Goal: Information Seeking & Learning: Learn about a topic

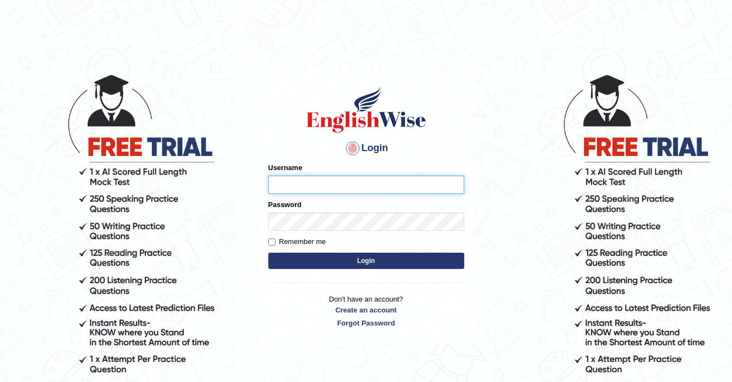
type input "ElliotM"
click at [355, 272] on form "Please fix the following errors: Username ElliotM Password Remember me Login" at bounding box center [366, 217] width 196 height 109
click at [363, 260] on button "Login" at bounding box center [366, 261] width 196 height 16
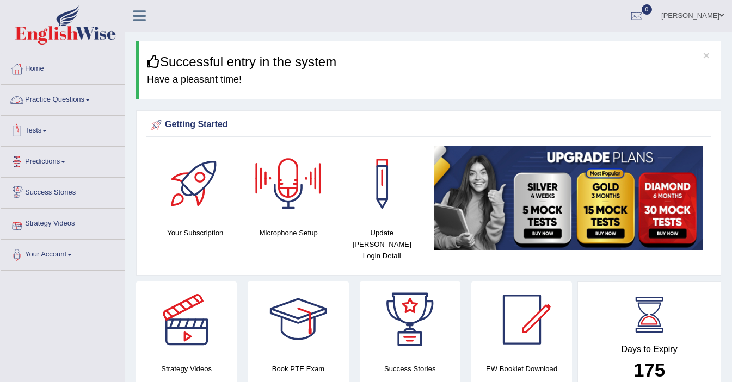
click at [59, 95] on link "Practice Questions" at bounding box center [63, 98] width 124 height 27
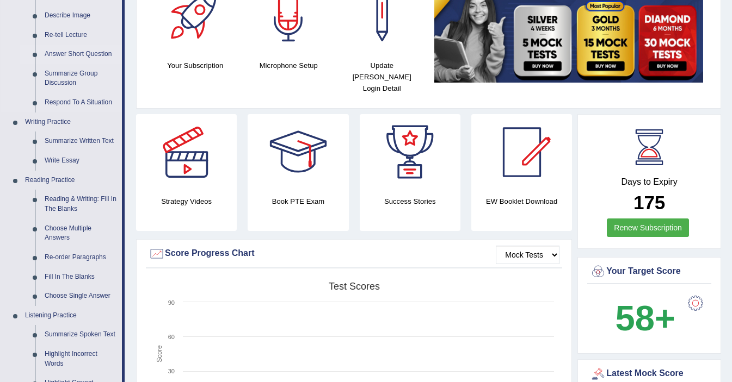
scroll to position [174, 0]
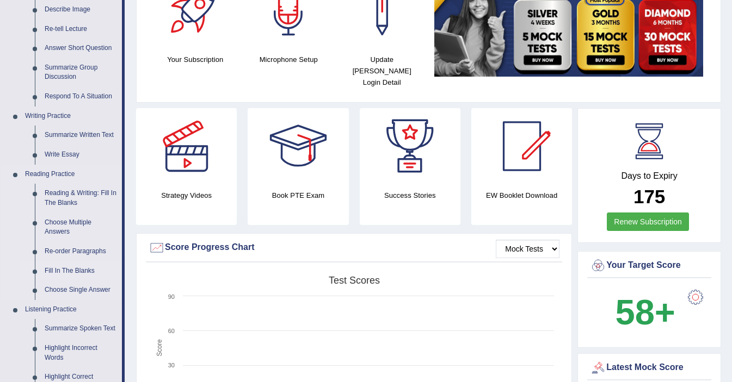
click at [62, 270] on link "Fill In The Blanks" at bounding box center [81, 272] width 82 height 20
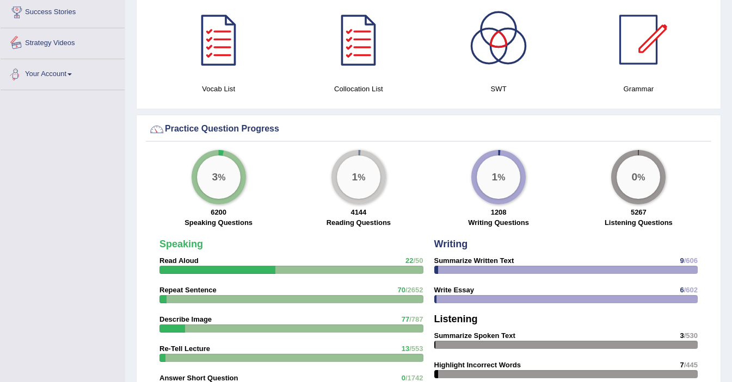
scroll to position [727, 0]
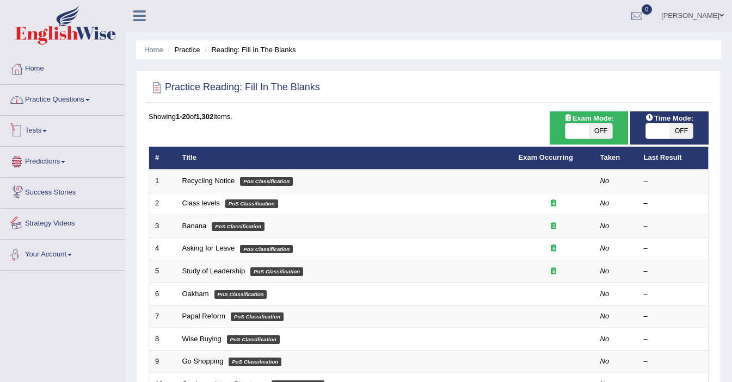
click at [70, 100] on link "Practice Questions" at bounding box center [63, 98] width 124 height 27
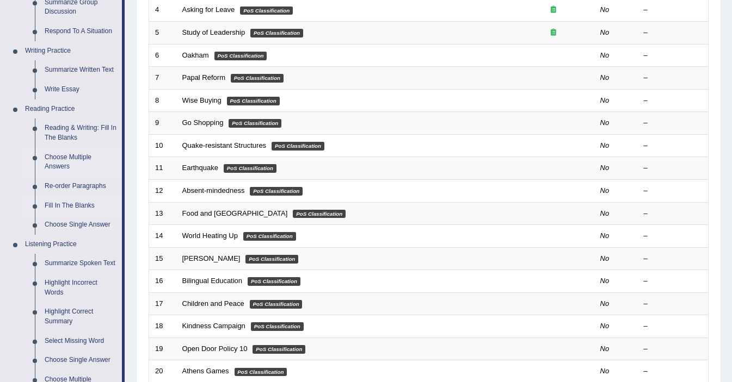
scroll to position [249, 0]
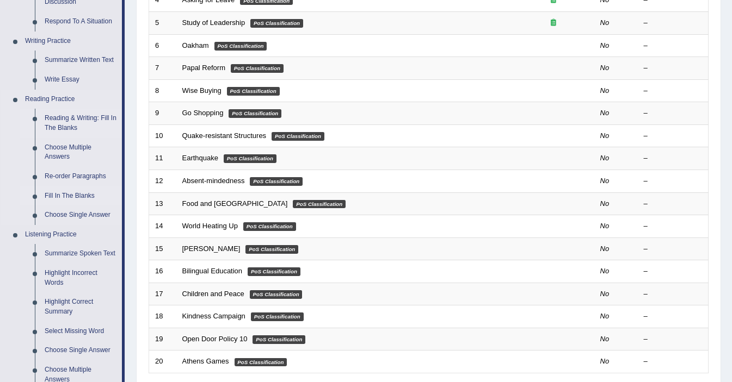
click at [58, 129] on link "Reading & Writing: Fill In The Blanks" at bounding box center [81, 123] width 82 height 29
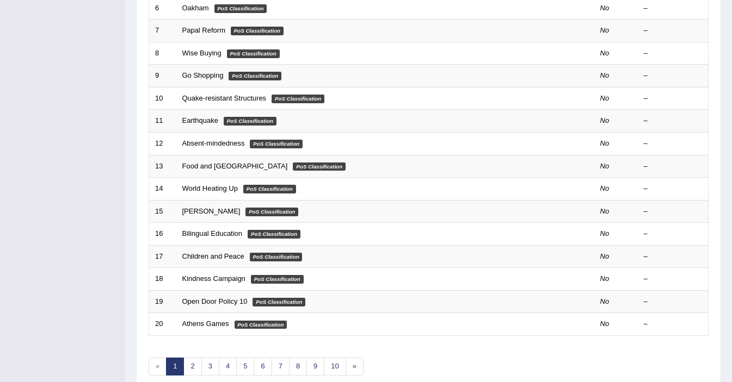
scroll to position [338, 0]
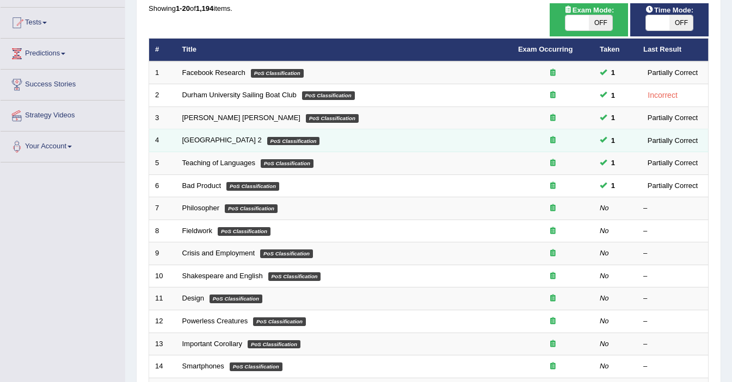
scroll to position [109, 0]
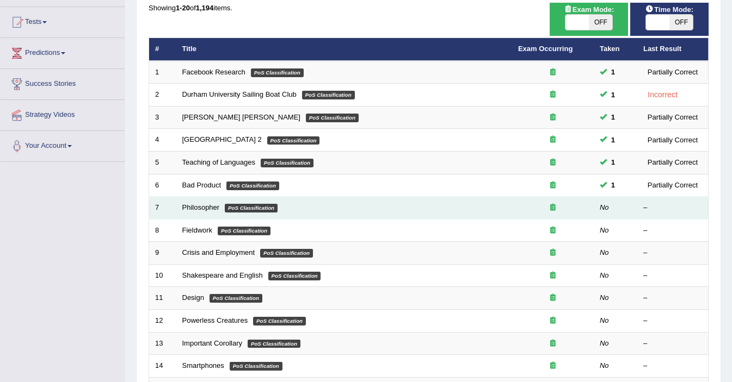
click at [303, 207] on td "Philosopher PoS Classification" at bounding box center [344, 208] width 336 height 23
click at [208, 212] on link "Philosopher" at bounding box center [201, 207] width 38 height 8
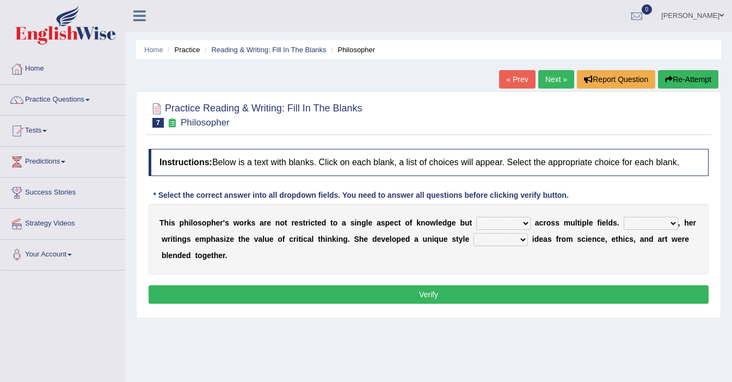
click at [502, 230] on select "constrain contain assemble extend" at bounding box center [503, 223] width 54 height 13
click at [498, 230] on select "constrain contain assemble extend" at bounding box center [503, 223] width 54 height 13
select select "contain"
click at [644, 230] on select "Rather So Moreover Likely" at bounding box center [650, 223] width 54 height 13
select select "Moreover"
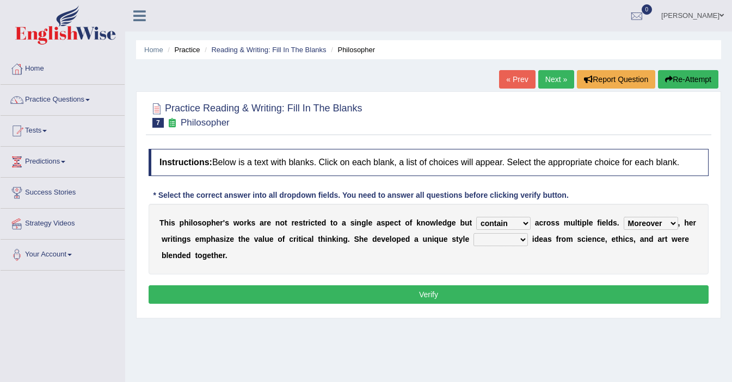
click at [514, 246] on select "in that that which in which" at bounding box center [500, 239] width 54 height 13
select select "in that"
click at [492, 246] on select "in that that which in which" at bounding box center [500, 239] width 54 height 13
click at [528, 304] on button "Verify" at bounding box center [429, 295] width 560 height 18
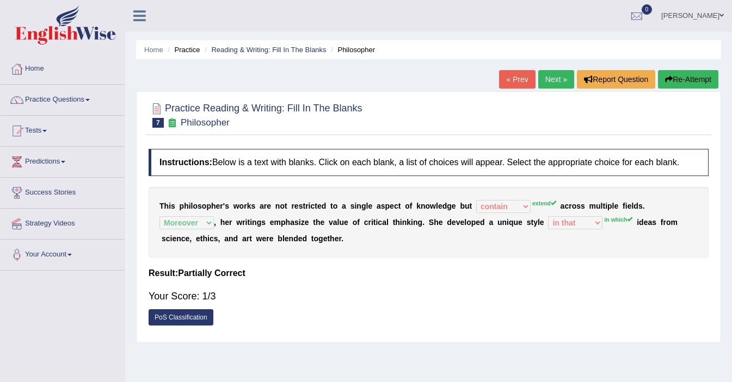
click at [556, 75] on link "Next »" at bounding box center [556, 79] width 36 height 18
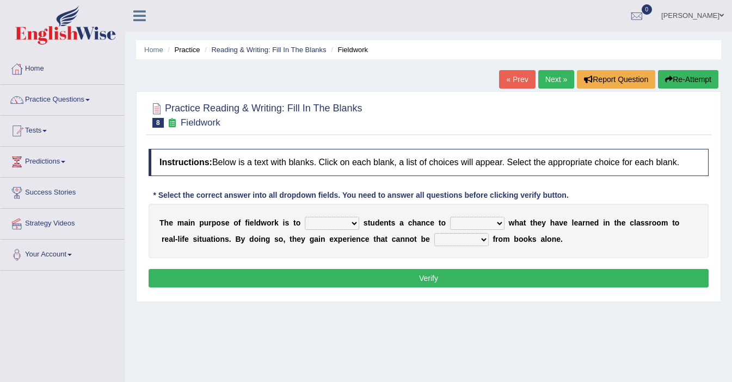
click at [334, 230] on select "resemble stow rave offer" at bounding box center [332, 223] width 54 height 13
click at [333, 230] on select "resemble stow rave offer" at bounding box center [332, 223] width 54 height 13
select select "offer"
click at [487, 230] on select "compare align apply dismount" at bounding box center [477, 223] width 54 height 13
select select "compare"
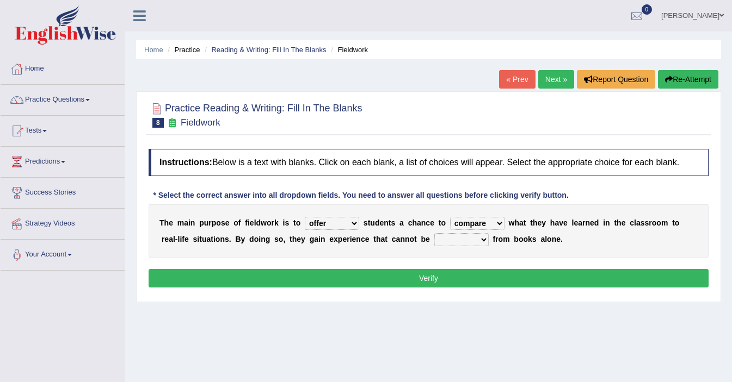
click at [440, 245] on select "originated prepared obtained touted" at bounding box center [461, 239] width 54 height 13
click at [441, 246] on select "originated prepared obtained touted" at bounding box center [461, 239] width 54 height 13
select select "obtained"
click at [452, 285] on button "Verify" at bounding box center [429, 278] width 560 height 18
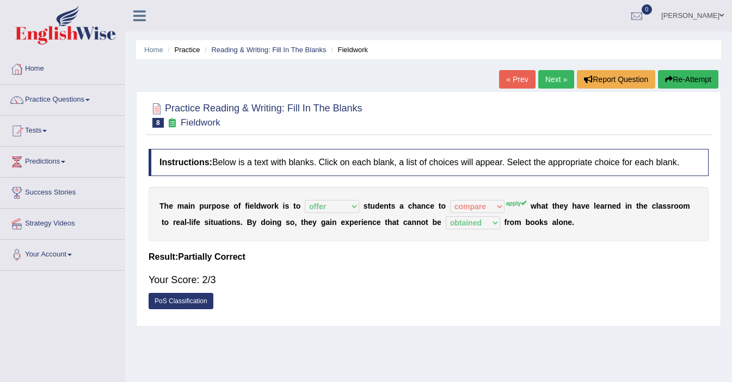
click at [546, 80] on link "Next »" at bounding box center [556, 79] width 36 height 18
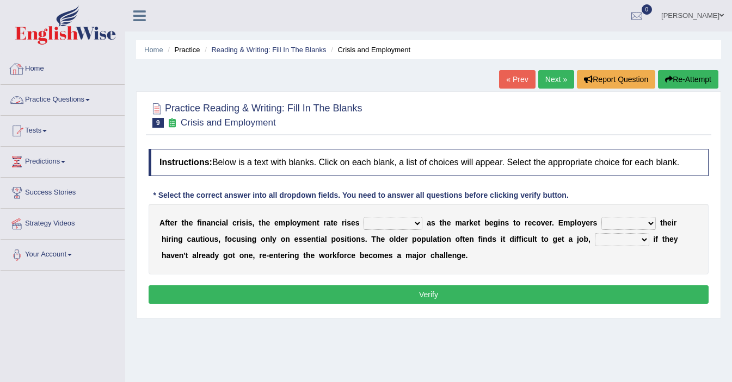
click at [58, 101] on link "Practice Questions" at bounding box center [63, 98] width 124 height 27
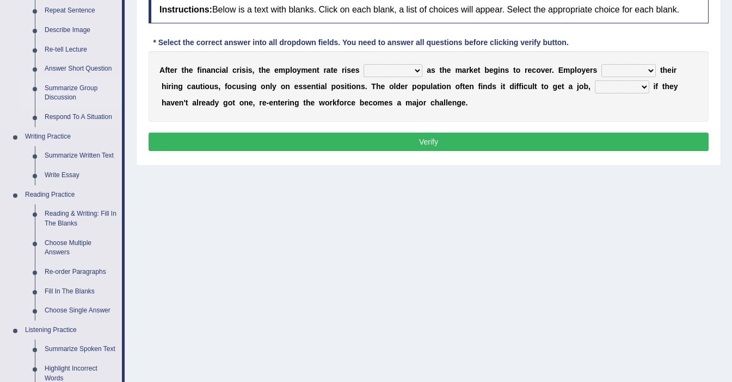
scroll to position [156, 0]
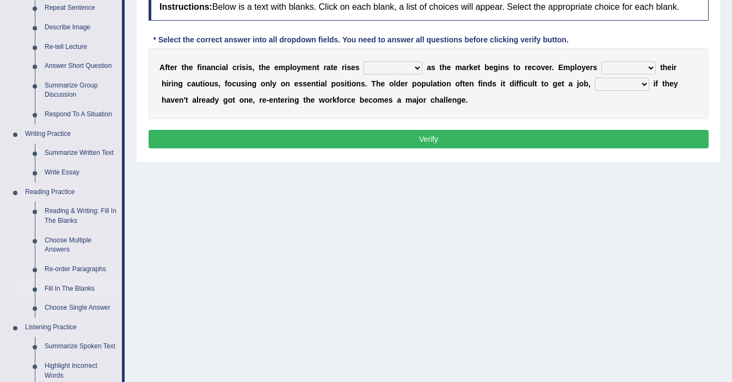
click at [60, 288] on link "Fill In The Blanks" at bounding box center [81, 290] width 82 height 20
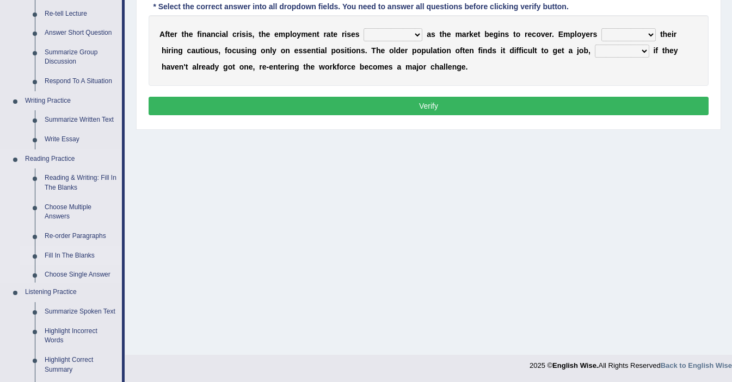
scroll to position [468, 0]
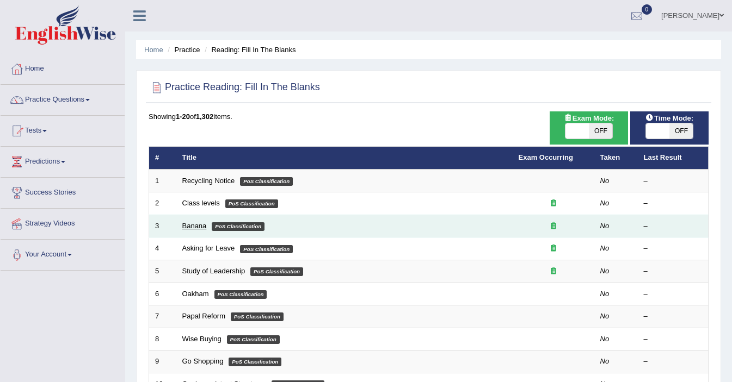
click at [200, 227] on link "Banana" at bounding box center [194, 226] width 24 height 8
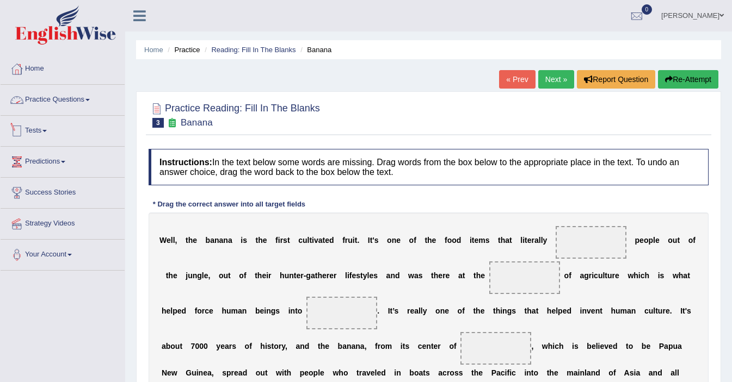
click at [82, 93] on link "Practice Questions" at bounding box center [63, 98] width 124 height 27
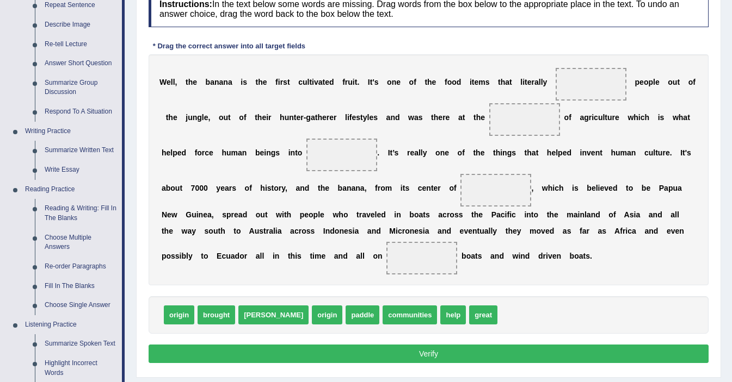
scroll to position [158, 0]
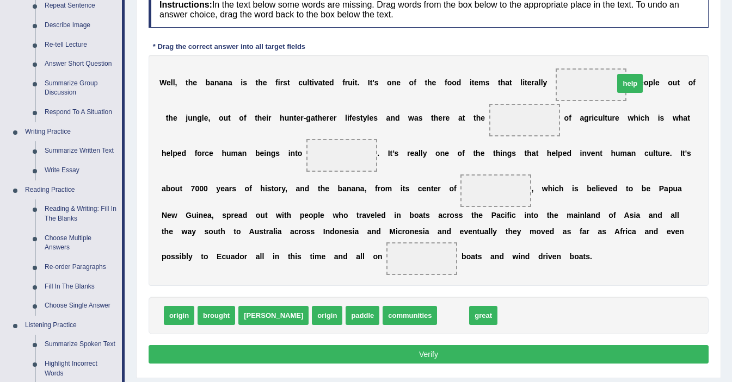
drag, startPoint x: 409, startPoint y: 319, endPoint x: 584, endPoint y: 87, distance: 290.9
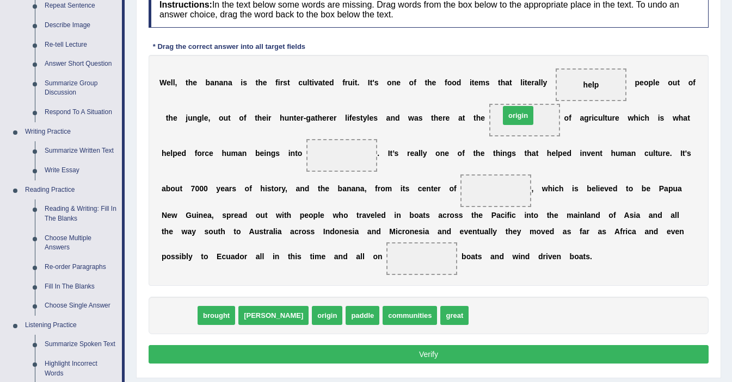
drag, startPoint x: 187, startPoint y: 320, endPoint x: 526, endPoint y: 119, distance: 393.9
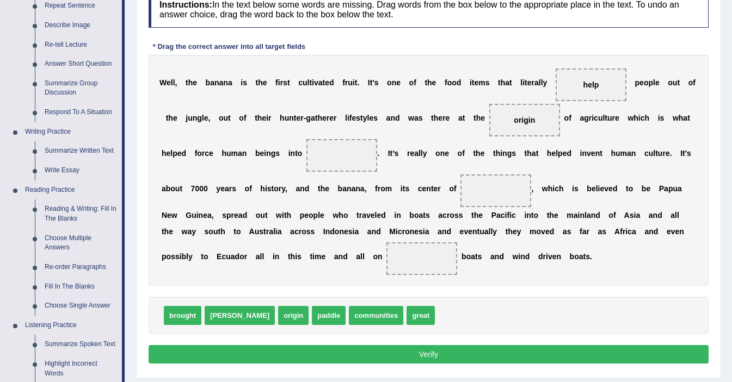
click at [225, 170] on div "W e l l , t h e b a n a n a i s t h e f i r s t c u l t i v a t e d f r u i t .…" at bounding box center [429, 170] width 560 height 231
drag, startPoint x: 322, startPoint y: 322, endPoint x: 325, endPoint y: 164, distance: 157.8
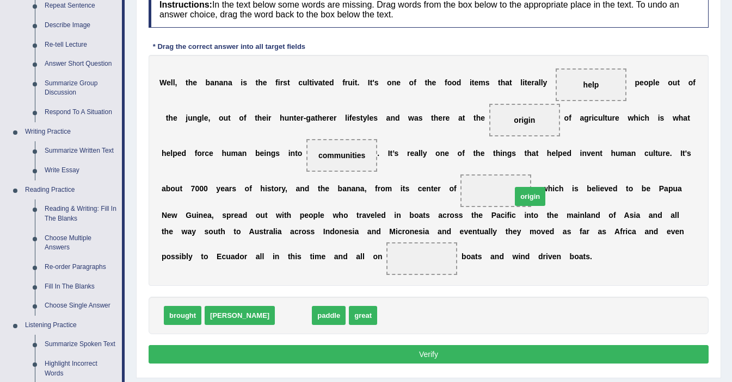
drag, startPoint x: 246, startPoint y: 321, endPoint x: 483, endPoint y: 202, distance: 265.0
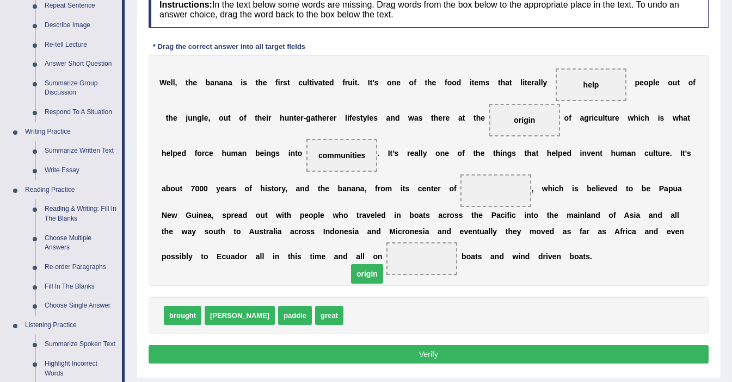
drag, startPoint x: 502, startPoint y: 192, endPoint x: 373, endPoint y: 275, distance: 153.5
click at [373, 275] on span "origin" at bounding box center [367, 274] width 32 height 20
drag, startPoint x: 496, startPoint y: 198, endPoint x: 424, endPoint y: 276, distance: 105.9
click at [423, 276] on div "W e l l , t h e b a n a n a i s t h e f i r s t c u l t i v a t e d f r u i t .…" at bounding box center [429, 170] width 560 height 231
drag, startPoint x: 496, startPoint y: 187, endPoint x: 348, endPoint y: 321, distance: 199.9
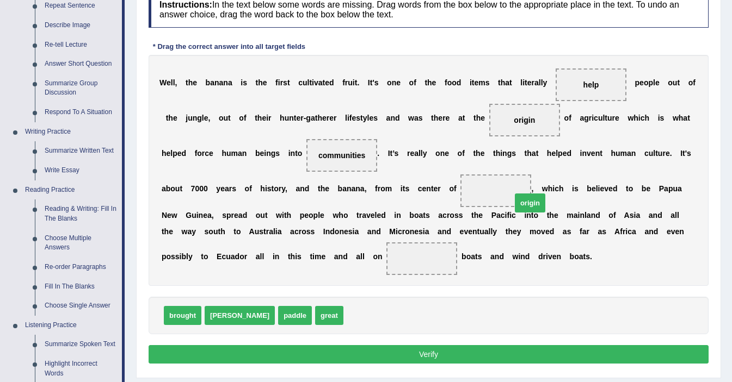
drag, startPoint x: 317, startPoint y: 317, endPoint x: 486, endPoint y: 201, distance: 205.1
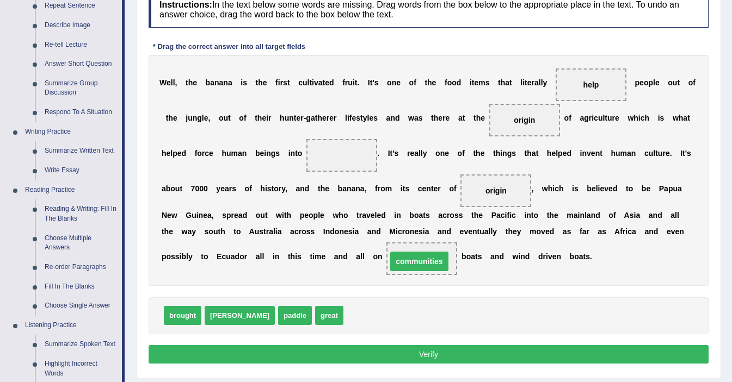
drag, startPoint x: 360, startPoint y: 151, endPoint x: 434, endPoint y: 257, distance: 129.3
drag, startPoint x: 424, startPoint y: 258, endPoint x: 345, endPoint y: 156, distance: 128.7
drag, startPoint x: 412, startPoint y: 255, endPoint x: 343, endPoint y: 172, distance: 108.2
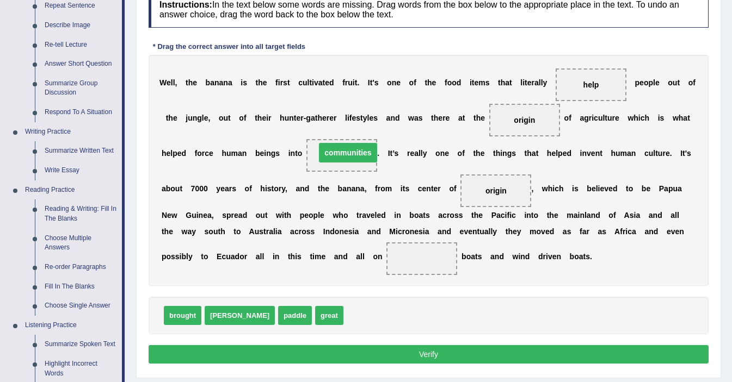
drag, startPoint x: 409, startPoint y: 262, endPoint x: 331, endPoint y: 156, distance: 131.2
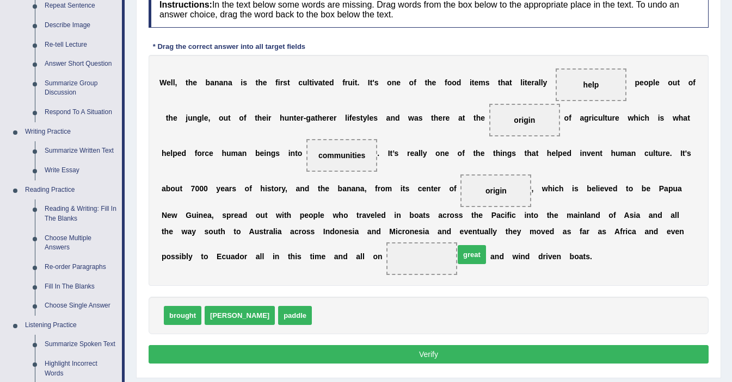
drag, startPoint x: 291, startPoint y: 321, endPoint x: 431, endPoint y: 260, distance: 153.5
click at [439, 359] on button "Verify" at bounding box center [429, 354] width 560 height 18
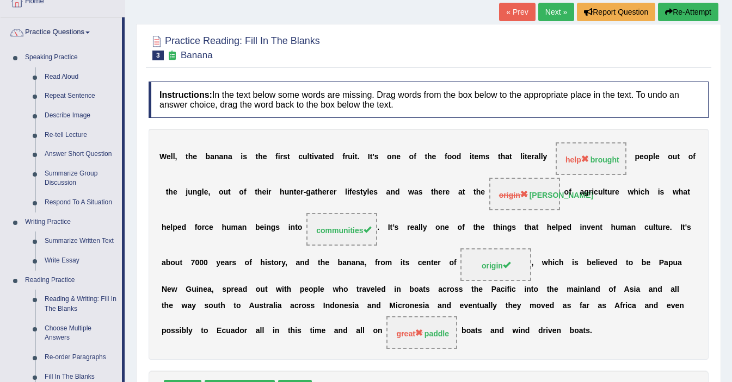
scroll to position [0, 0]
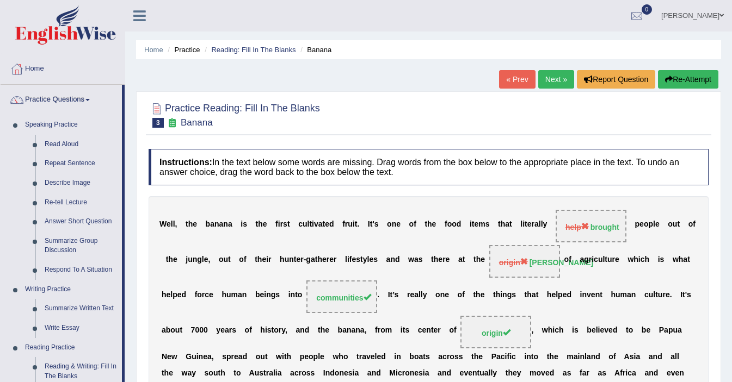
click at [547, 82] on link "Next »" at bounding box center [556, 79] width 36 height 18
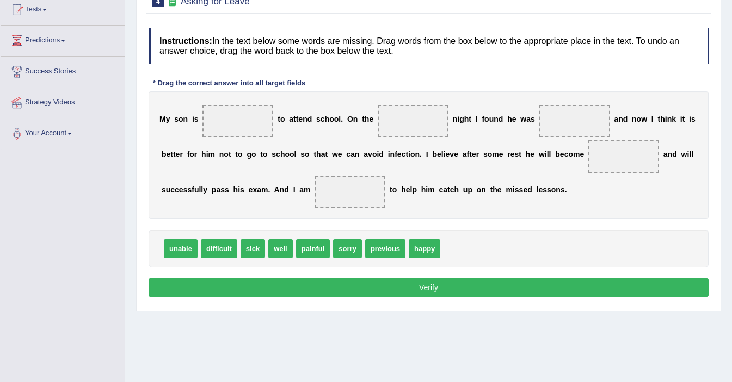
scroll to position [120, 0]
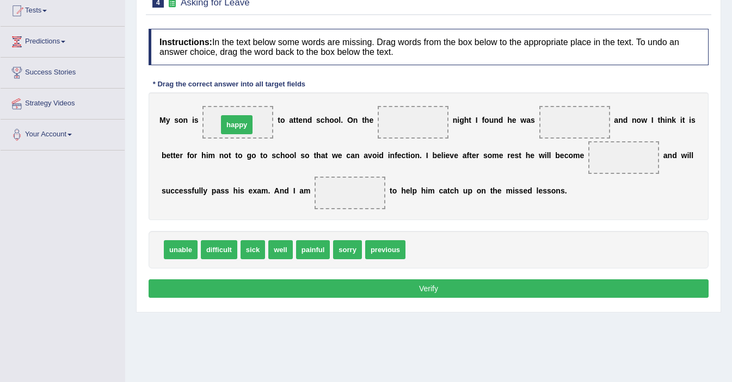
drag, startPoint x: 421, startPoint y: 253, endPoint x: 234, endPoint y: 127, distance: 225.3
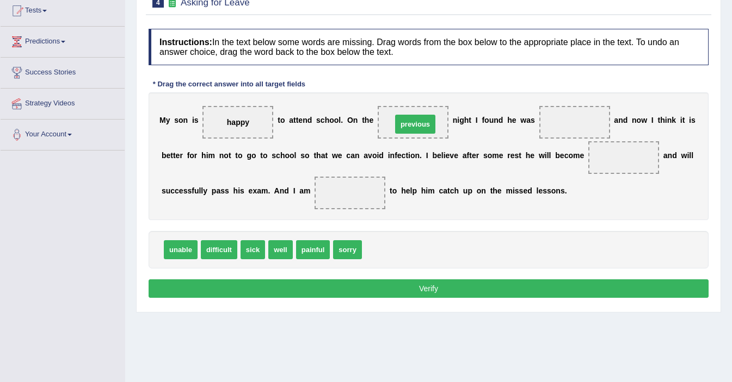
drag, startPoint x: 377, startPoint y: 254, endPoint x: 406, endPoint y: 127, distance: 129.6
drag, startPoint x: 255, startPoint y: 250, endPoint x: 563, endPoint y: 132, distance: 329.3
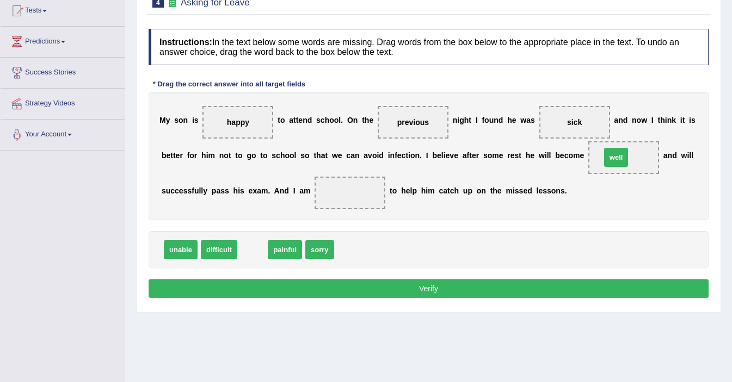
drag, startPoint x: 252, startPoint y: 249, endPoint x: 616, endPoint y: 156, distance: 375.7
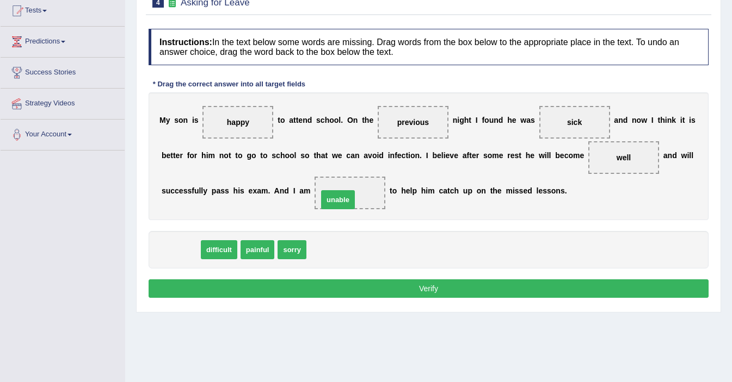
drag, startPoint x: 187, startPoint y: 249, endPoint x: 344, endPoint y: 199, distance: 165.0
click at [407, 282] on button "Verify" at bounding box center [429, 289] width 560 height 18
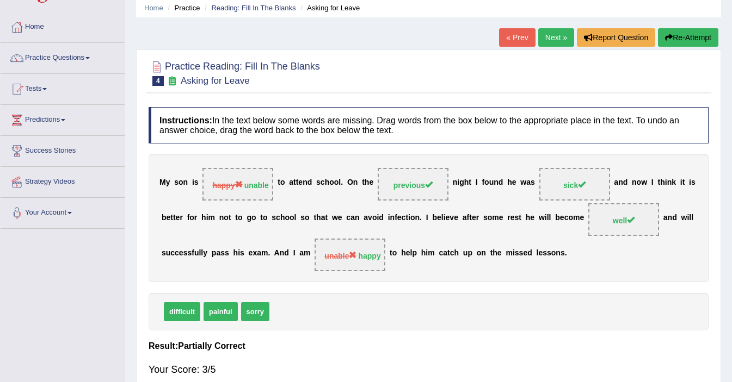
scroll to position [41, 0]
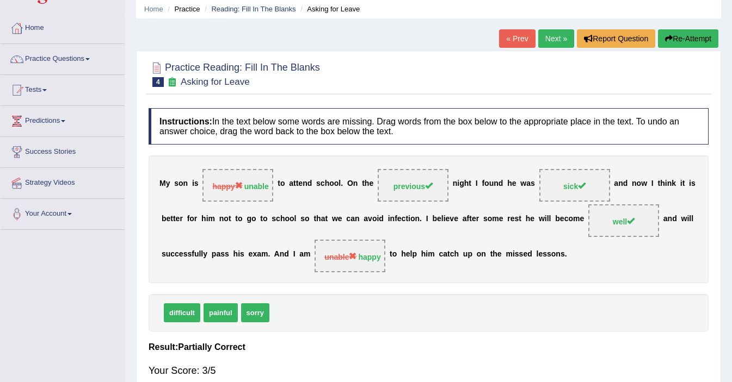
click at [546, 47] on link "Next »" at bounding box center [556, 38] width 36 height 18
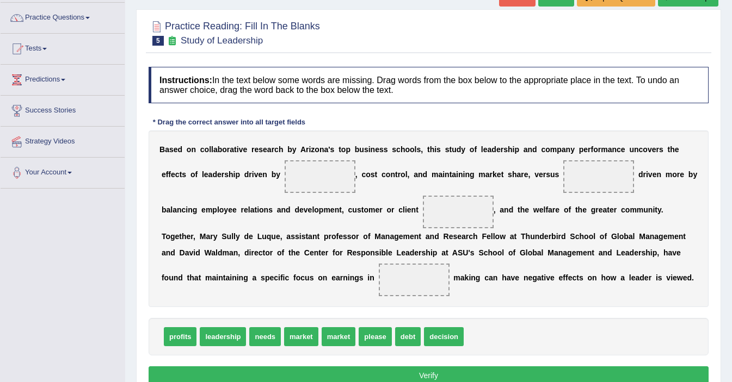
scroll to position [97, 0]
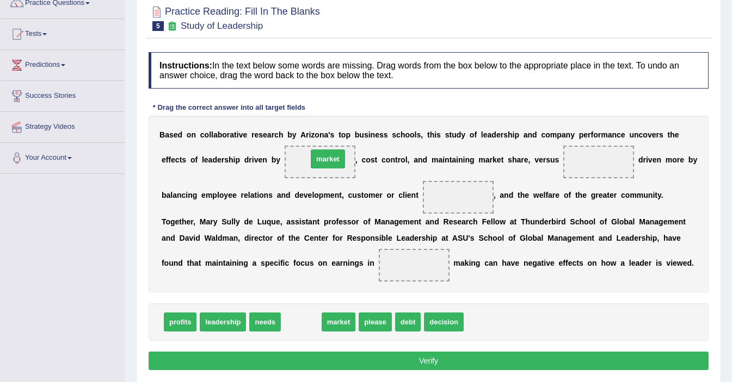
drag, startPoint x: 308, startPoint y: 324, endPoint x: 335, endPoint y: 161, distance: 165.4
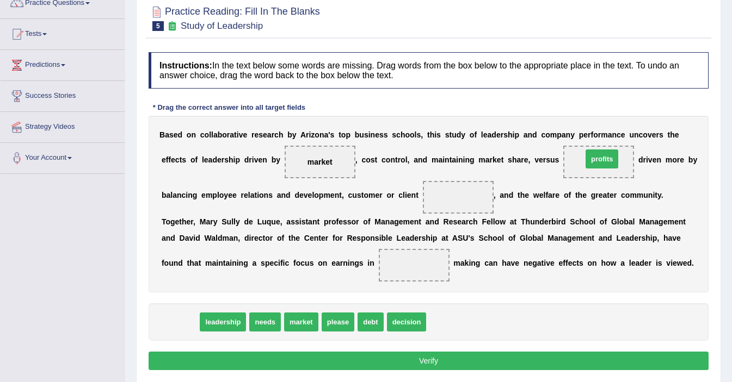
drag, startPoint x: 180, startPoint y: 328, endPoint x: 601, endPoint y: 165, distance: 452.1
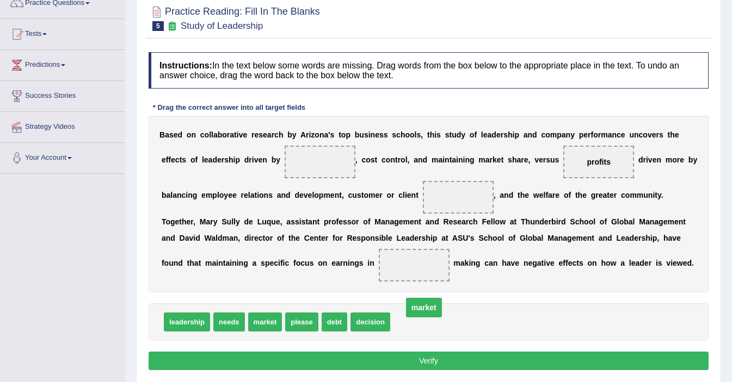
drag, startPoint x: 318, startPoint y: 163, endPoint x: 438, endPoint y: 319, distance: 197.5
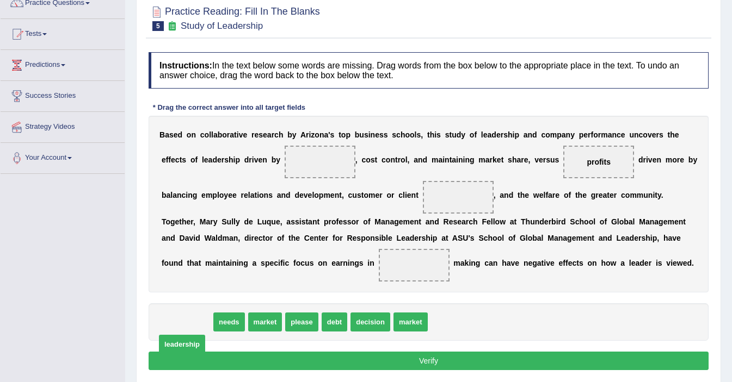
drag, startPoint x: 181, startPoint y: 319, endPoint x: 175, endPoint y: 342, distance: 23.2
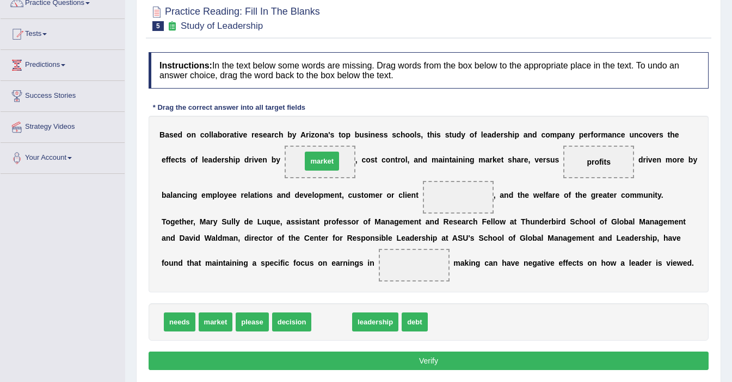
drag, startPoint x: 337, startPoint y: 323, endPoint x: 328, endPoint y: 162, distance: 161.3
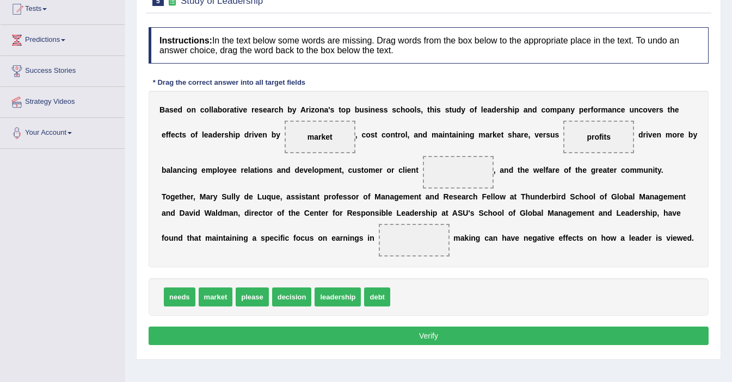
scroll to position [127, 0]
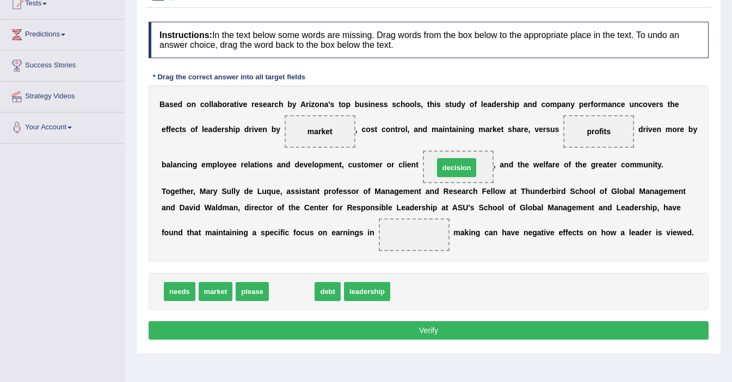
drag, startPoint x: 284, startPoint y: 294, endPoint x: 449, endPoint y: 170, distance: 206.3
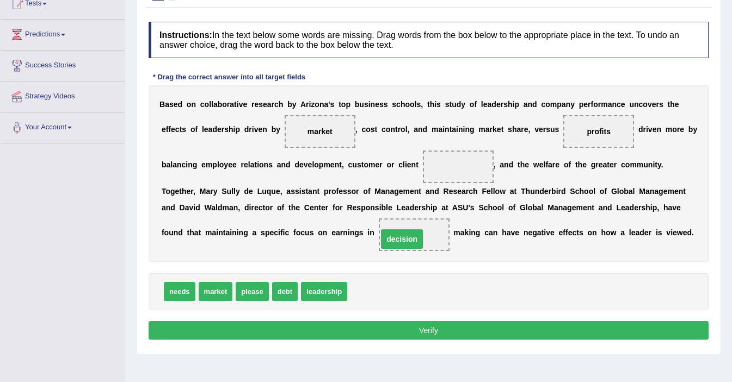
drag, startPoint x: 459, startPoint y: 166, endPoint x: 406, endPoint y: 236, distance: 86.9
drag, startPoint x: 282, startPoint y: 295, endPoint x: 263, endPoint y: 343, distance: 52.0
click at [382, 212] on span "debt" at bounding box center [395, 202] width 26 height 19
drag, startPoint x: 183, startPoint y: 296, endPoint x: 464, endPoint y: 166, distance: 309.2
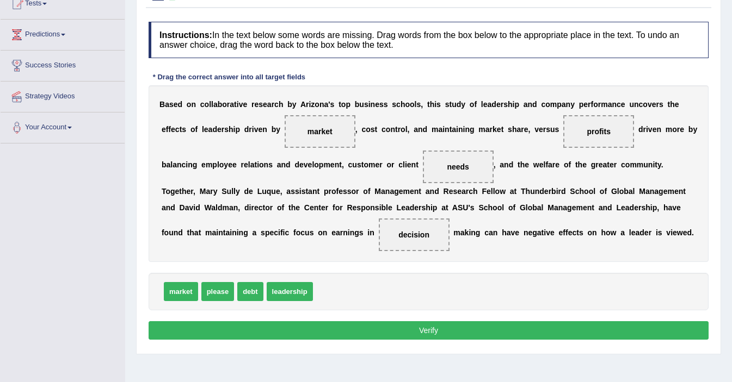
click at [438, 334] on button "Verify" at bounding box center [429, 331] width 560 height 18
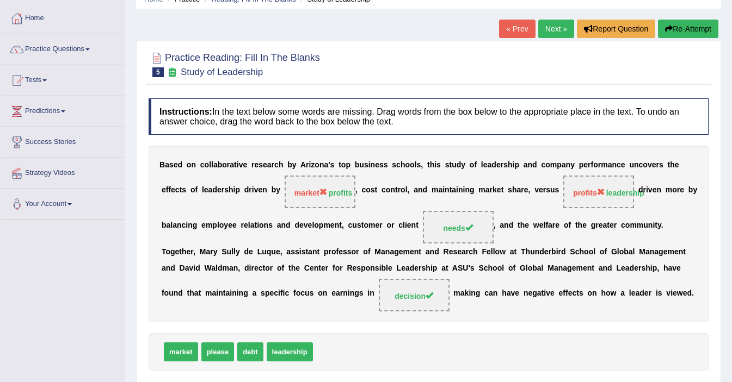
scroll to position [41, 0]
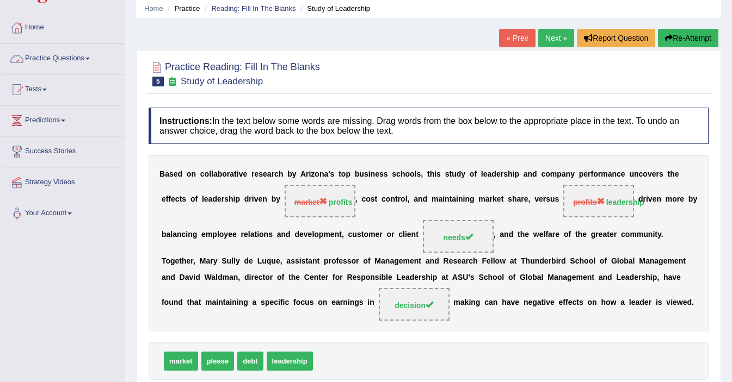
click at [66, 53] on link "Practice Questions" at bounding box center [63, 57] width 124 height 27
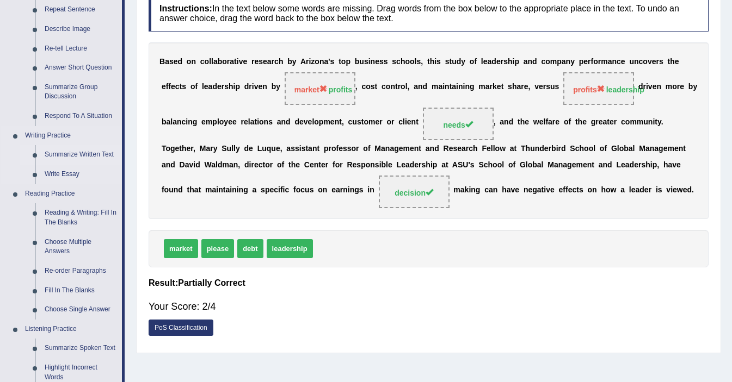
scroll to position [153, 0]
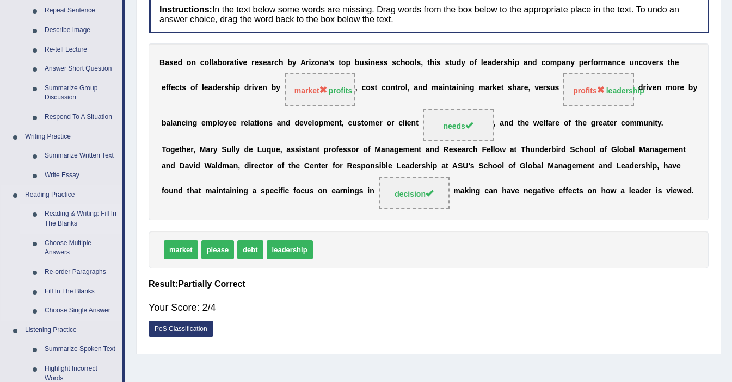
click at [70, 218] on link "Reading & Writing: Fill In The Blanks" at bounding box center [81, 219] width 82 height 29
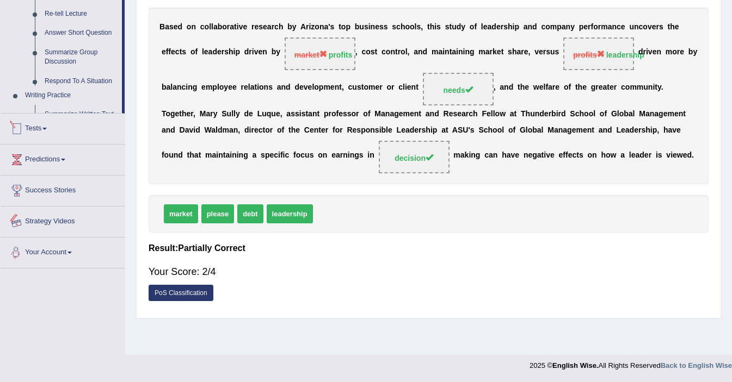
scroll to position [457, 0]
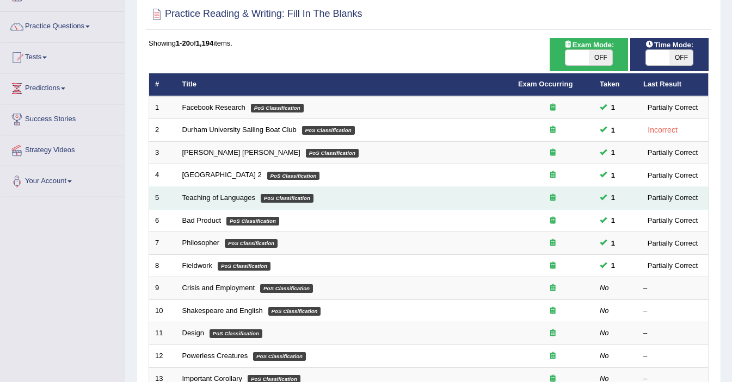
scroll to position [75, 0]
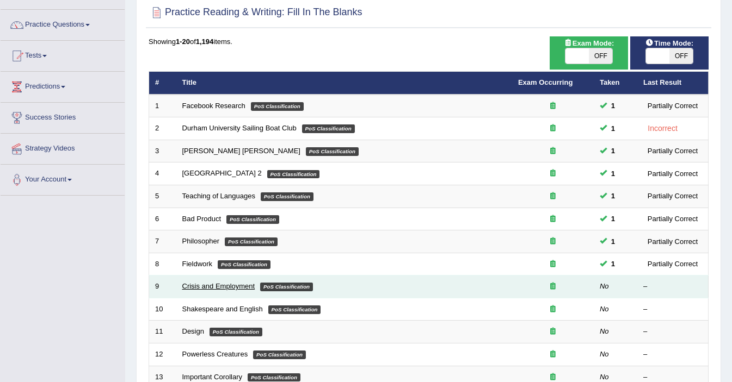
click at [230, 289] on link "Crisis and Employment" at bounding box center [218, 286] width 73 height 8
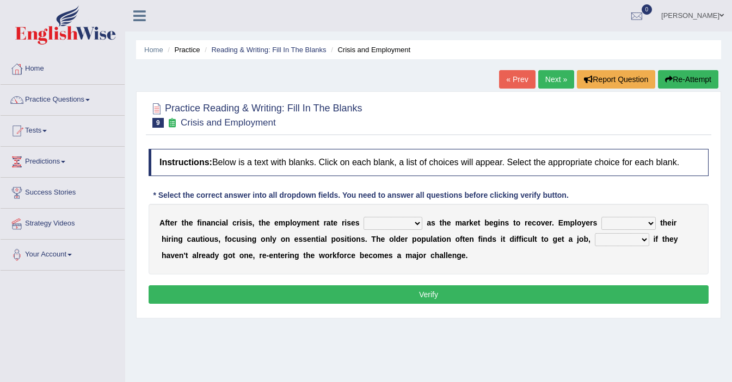
click at [410, 230] on select "normally conversely strenuously sharply" at bounding box center [392, 223] width 59 height 13
click at [403, 230] on select "normally conversely strenuously sharply" at bounding box center [392, 223] width 59 height 13
click at [400, 230] on select "normally conversely strenuously sharply" at bounding box center [392, 223] width 59 height 13
select select "sharply"
click at [613, 230] on select "keeping kept keep are kept" at bounding box center [628, 223] width 54 height 13
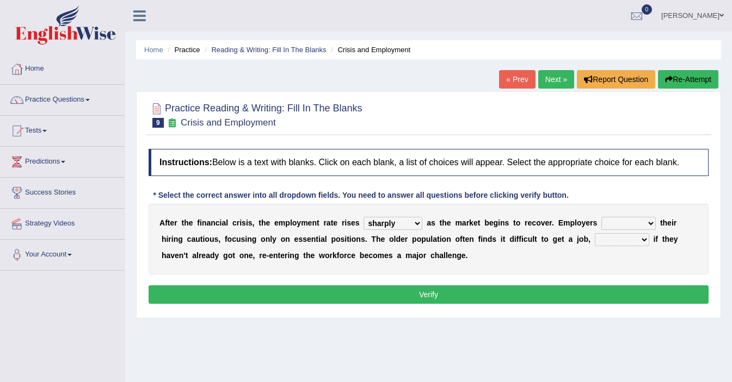
select select "keep"
click at [620, 246] on select "although while then because" at bounding box center [622, 239] width 54 height 13
select select "because"
click at [602, 304] on button "Verify" at bounding box center [429, 295] width 560 height 18
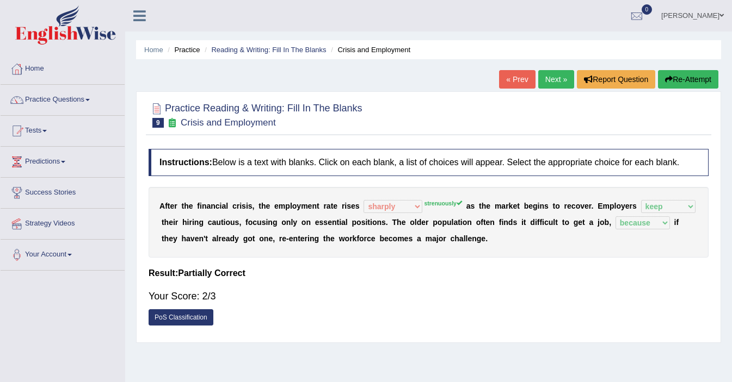
click at [441, 207] on sup "strenuously" at bounding box center [443, 203] width 38 height 7
click at [552, 77] on link "Next »" at bounding box center [556, 79] width 36 height 18
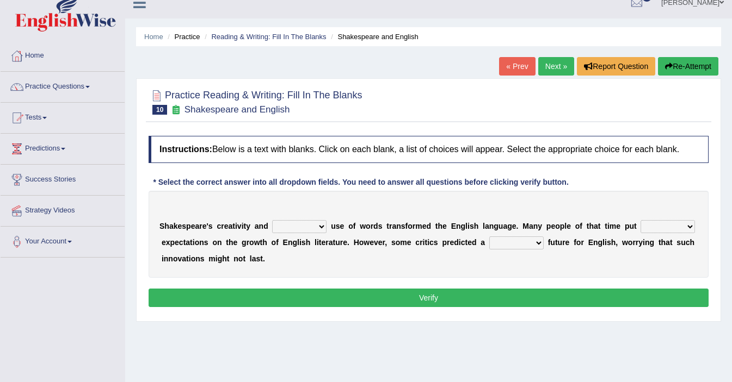
scroll to position [14, 0]
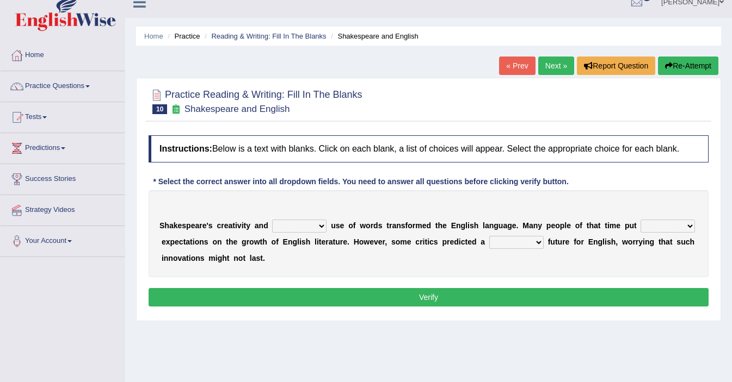
click at [320, 233] on select "idealized intensive fancied inventive" at bounding box center [299, 226] width 54 height 13
click at [287, 233] on select "idealized intensive fancied inventive" at bounding box center [299, 226] width 54 height 13
click at [293, 262] on div "S h a k e s p e a r e ' s c r e a t i v i t y a n d idealized intensive fancied…" at bounding box center [429, 233] width 560 height 87
click at [319, 233] on select "idealized intensive fancied inventive" at bounding box center [299, 226] width 54 height 13
click at [301, 233] on select "idealized intensive fancied inventive" at bounding box center [299, 226] width 54 height 13
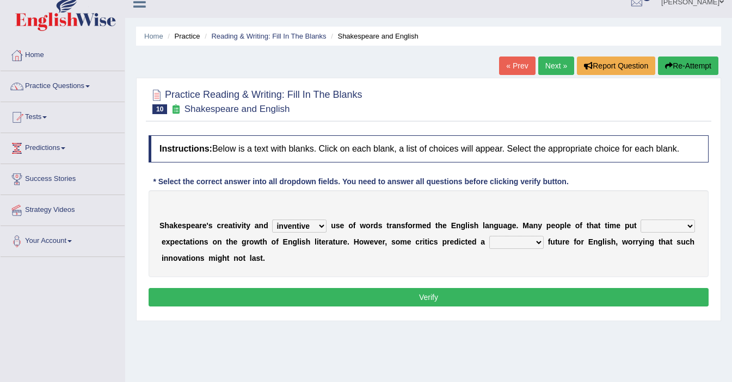
click at [313, 233] on select "idealized intensive fancied inventive" at bounding box center [299, 226] width 54 height 13
select select "intensive"
click at [678, 233] on select "wide much high more" at bounding box center [667, 226] width 54 height 13
select select "high"
click at [536, 249] on select "monetary promising irresistible daunting" at bounding box center [516, 242] width 54 height 13
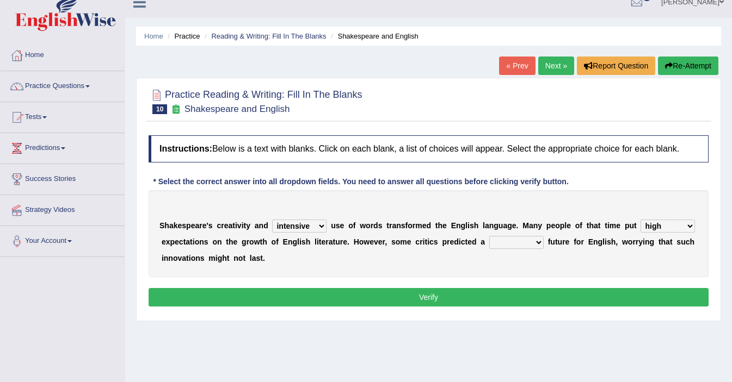
select select "promising"
click at [499, 305] on button "Verify" at bounding box center [429, 297] width 560 height 18
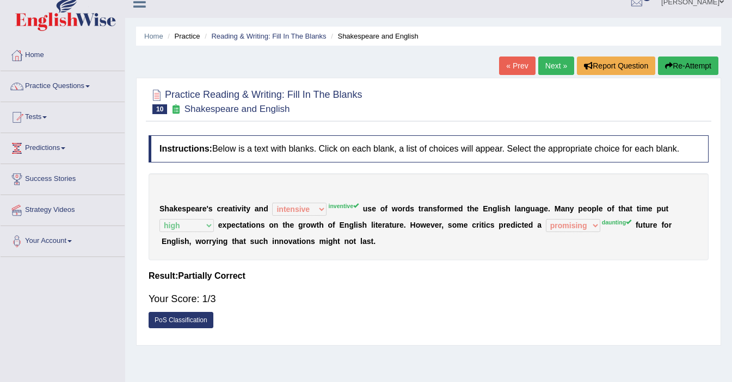
click at [665, 63] on icon "button" at bounding box center [669, 66] width 8 height 8
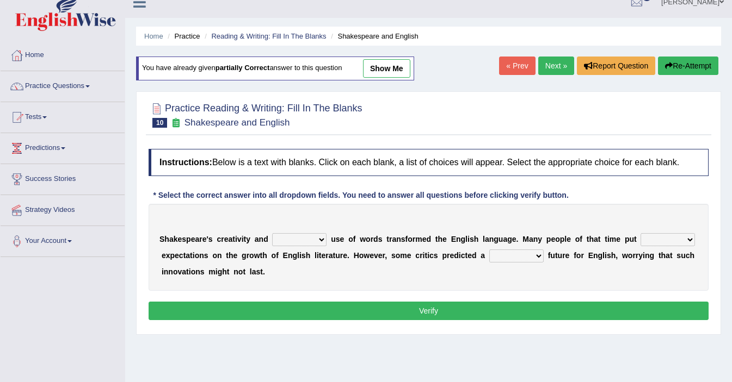
click at [301, 246] on select "idealized intensive fancied inventive" at bounding box center [299, 239] width 54 height 13
click at [308, 246] on select "idealized intensive fancied inventive" at bounding box center [299, 239] width 54 height 13
select select "inventive"
click at [672, 246] on select "wide much high more" at bounding box center [667, 239] width 54 height 13
select select "high"
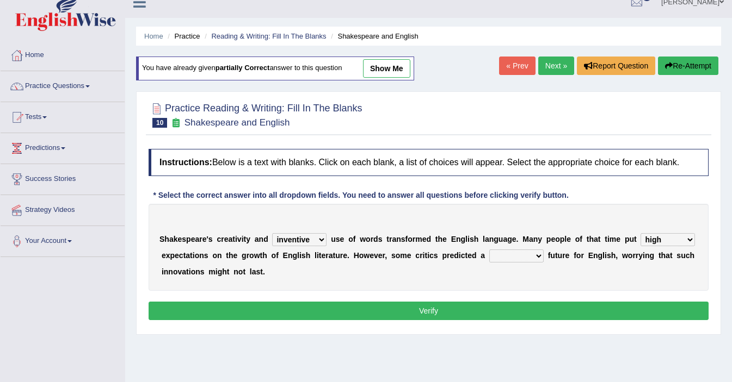
click at [541, 263] on select "monetary promising irresistible daunting" at bounding box center [516, 256] width 54 height 13
click at [521, 263] on select "monetary promising irresistible daunting" at bounding box center [516, 256] width 54 height 13
click at [528, 263] on select "monetary promising irresistible daunting" at bounding box center [516, 256] width 54 height 13
click at [523, 263] on select "monetary promising irresistible daunting" at bounding box center [516, 256] width 54 height 13
click at [524, 263] on select "monetary promising irresistible daunting" at bounding box center [516, 256] width 54 height 13
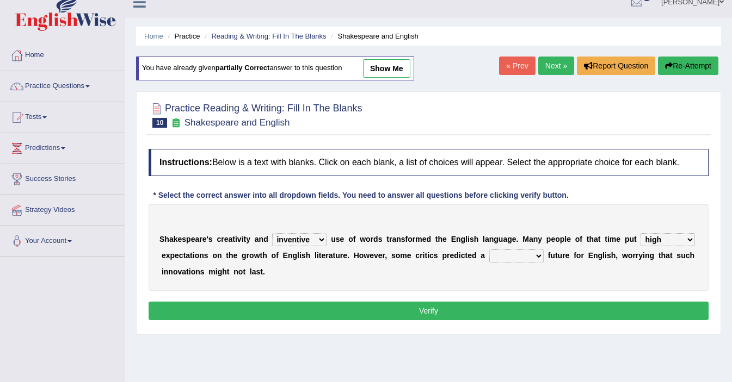
click at [528, 263] on select "monetary promising irresistible daunting" at bounding box center [516, 256] width 54 height 13
select select "daunting"
click at [532, 319] on button "Verify" at bounding box center [429, 311] width 560 height 18
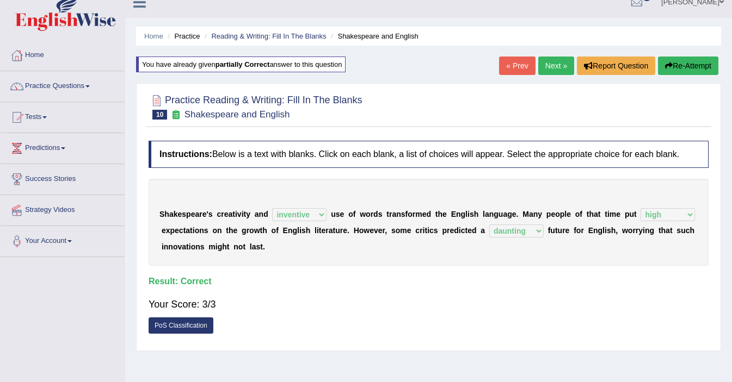
click at [549, 68] on link "Next »" at bounding box center [556, 66] width 36 height 18
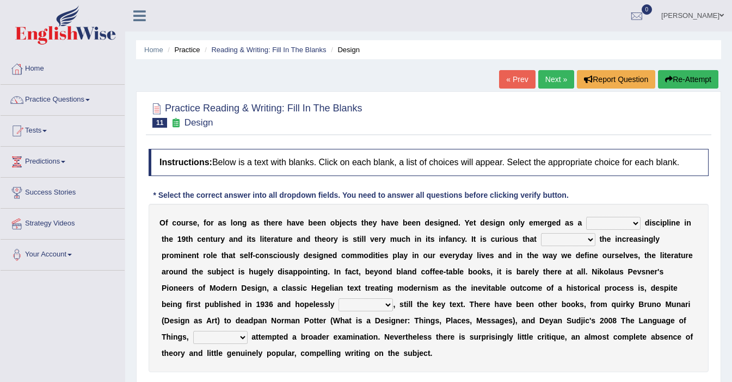
click at [549, 68] on div "Home Practice Reading & Writing: Fill In The Blanks Design « Prev Next » Report…" at bounding box center [428, 272] width 607 height 544
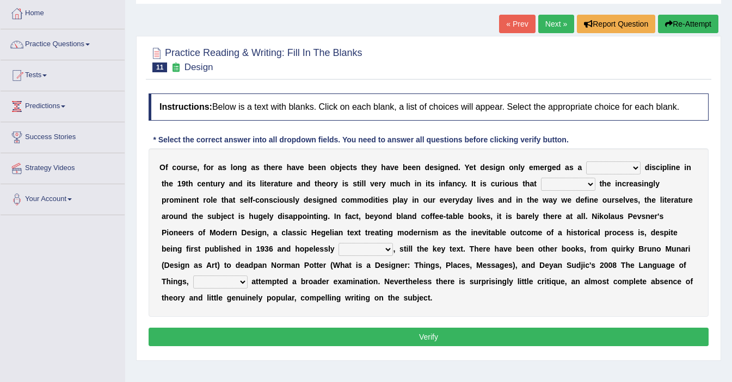
scroll to position [57, 0]
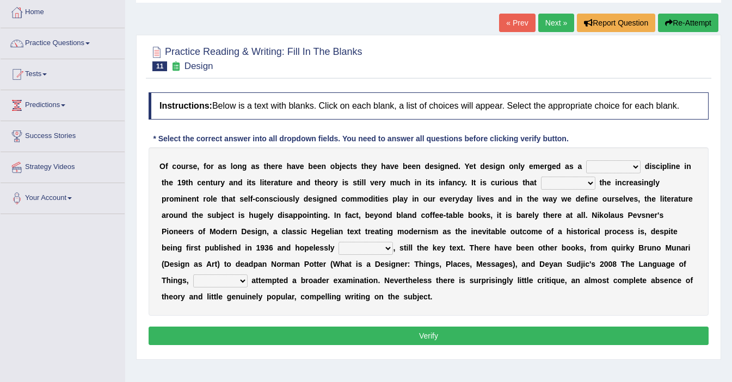
click at [625, 174] on select "bilateral ubiquitous foremost dedicated" at bounding box center [613, 166] width 54 height 13
click at [585, 190] on select "since despite within through" at bounding box center [568, 183] width 54 height 13
select select "despite"
click at [338, 255] on select "dates dating date dated" at bounding box center [365, 248] width 54 height 13
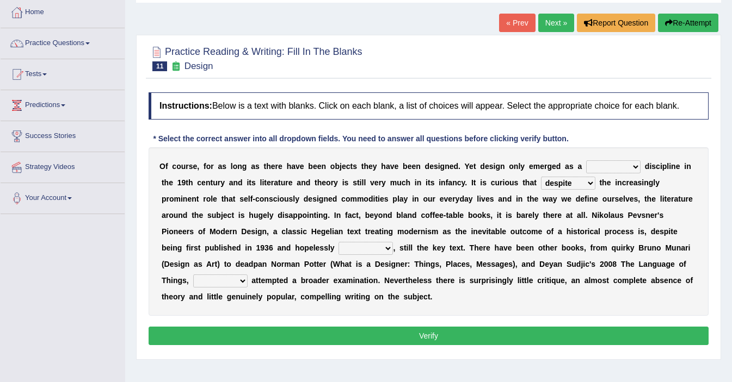
click at [600, 174] on select "bilateral ubiquitous foremost dedicated" at bounding box center [613, 166] width 54 height 13
click at [607, 174] on select "bilateral ubiquitous foremost dedicated" at bounding box center [613, 166] width 54 height 13
select select "ubiquitous"
click at [338, 255] on select "dates dating date dated" at bounding box center [365, 248] width 54 height 13
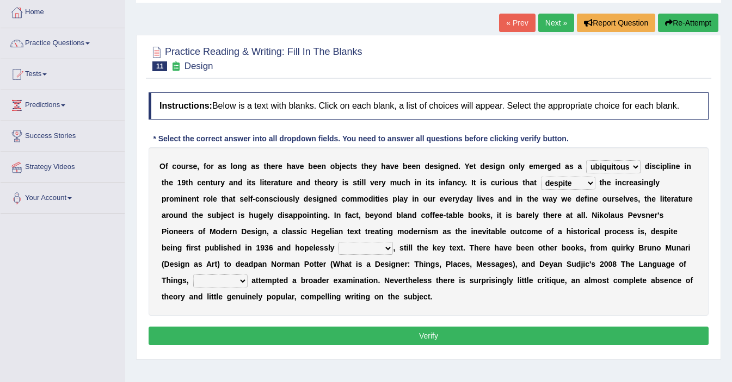
select select "dated"
click at [193, 288] on select "which then however as" at bounding box center [220, 281] width 54 height 13
select select "then"
click at [294, 337] on button "Verify" at bounding box center [429, 336] width 560 height 18
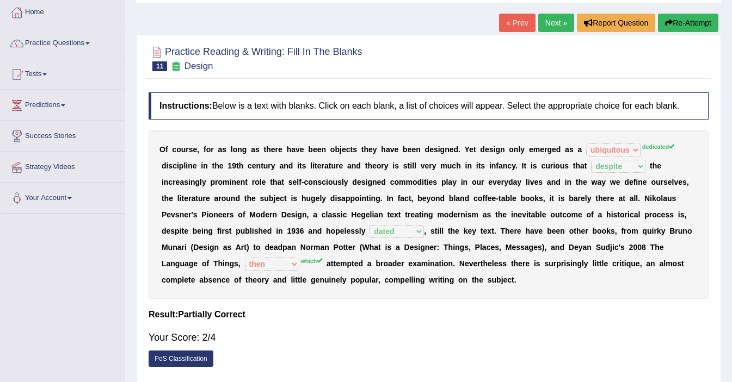
click at [545, 21] on link "Next »" at bounding box center [556, 23] width 36 height 18
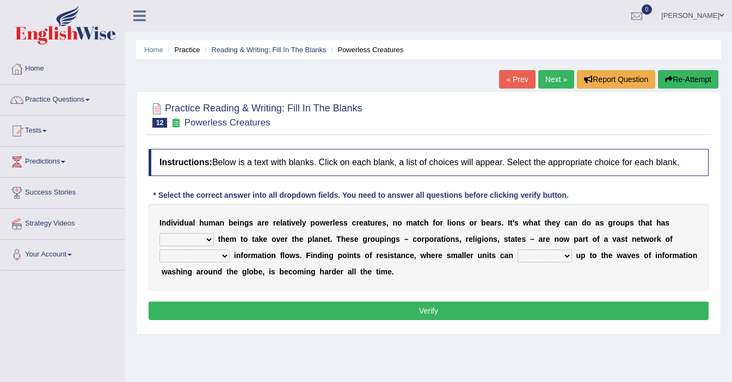
click at [190, 245] on select "enabled contended embodied conjured" at bounding box center [186, 239] width 54 height 13
click at [202, 246] on select "enabled contended embodied conjured" at bounding box center [186, 239] width 54 height 13
select select "contended"
click at [206, 263] on select "interconnected overlapping fastened exploited" at bounding box center [194, 256] width 70 height 13
click at [208, 263] on select "interconnected overlapping fastened exploited" at bounding box center [194, 256] width 70 height 13
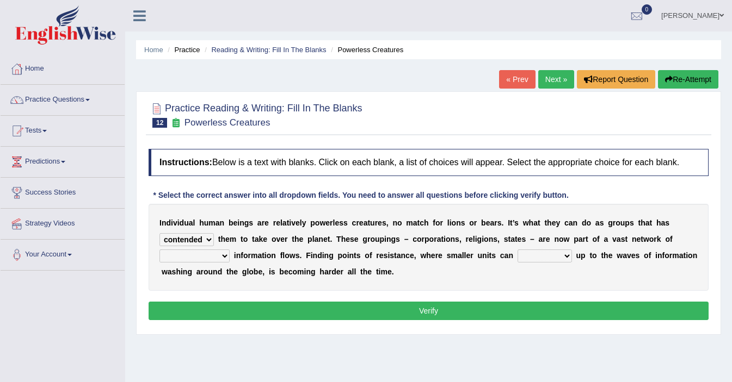
select select "interconnected"
click at [542, 263] on select "stand raise hail pump" at bounding box center [544, 256] width 54 height 13
select select "stand"
click at [496, 320] on button "Verify" at bounding box center [429, 311] width 560 height 18
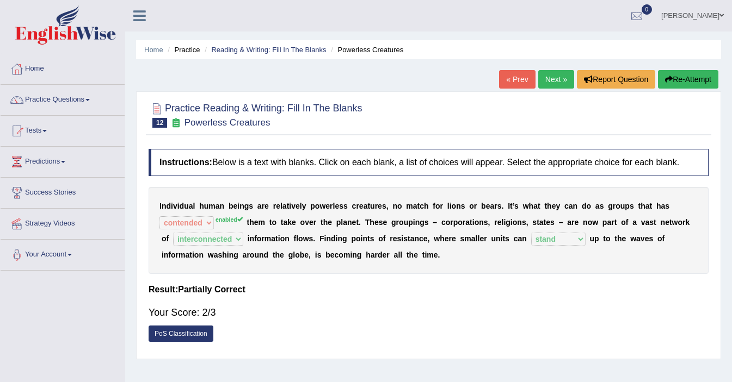
click at [541, 78] on link "Next »" at bounding box center [556, 79] width 36 height 18
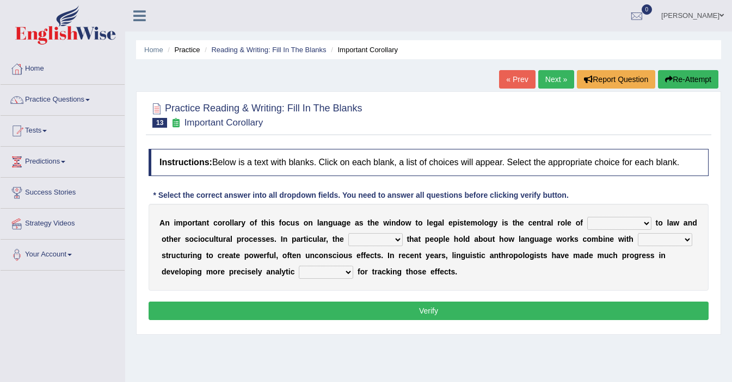
click at [620, 230] on select "discourse epoch dialect acquaintance" at bounding box center [619, 223] width 64 height 13
click at [603, 230] on select "discourse epoch dialect acquaintance" at bounding box center [619, 223] width 64 height 13
click at [616, 230] on select "discourse epoch dialect acquaintance" at bounding box center [619, 223] width 64 height 13
select select "dialect"
click at [370, 246] on select "deviation besmirch consent ideas" at bounding box center [375, 239] width 54 height 13
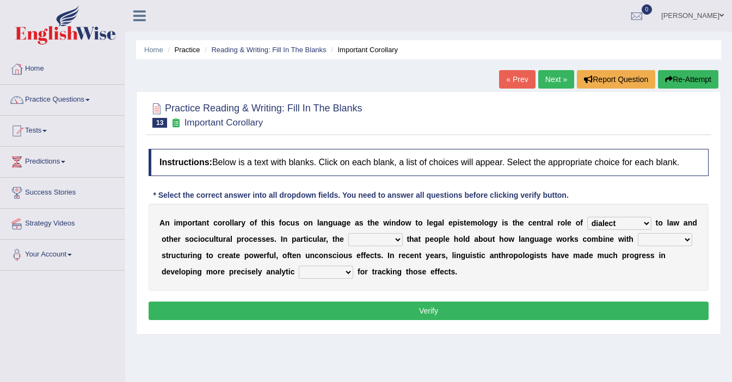
select select "ideas"
click at [660, 246] on select "mandatory linguistic legitimate customary" at bounding box center [665, 239] width 54 height 13
select select "customary"
click at [654, 246] on select "mandatory linguistic legitimate customary" at bounding box center [665, 239] width 54 height 13
click at [334, 279] on select "tools appetite albums stroke" at bounding box center [326, 272] width 54 height 13
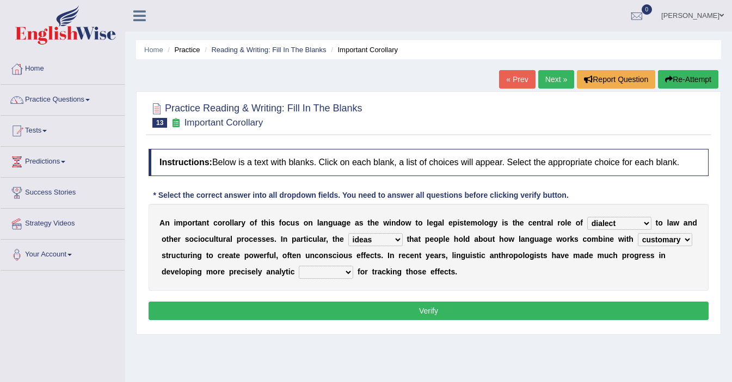
select select "tools"
click at [373, 320] on button "Verify" at bounding box center [429, 311] width 560 height 18
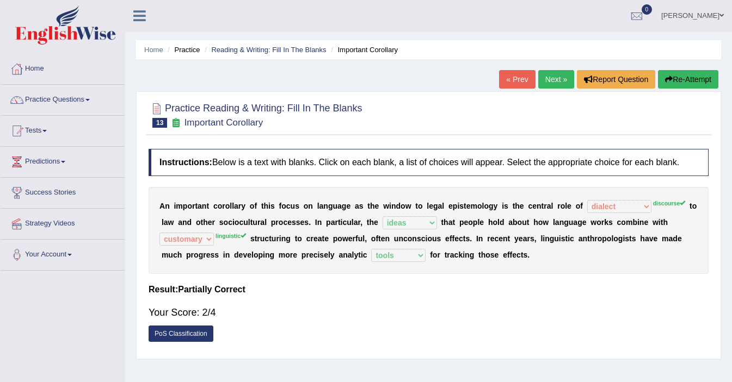
click at [224, 239] on sup "linguistic" at bounding box center [230, 236] width 30 height 7
click at [551, 83] on link "Next »" at bounding box center [556, 79] width 36 height 18
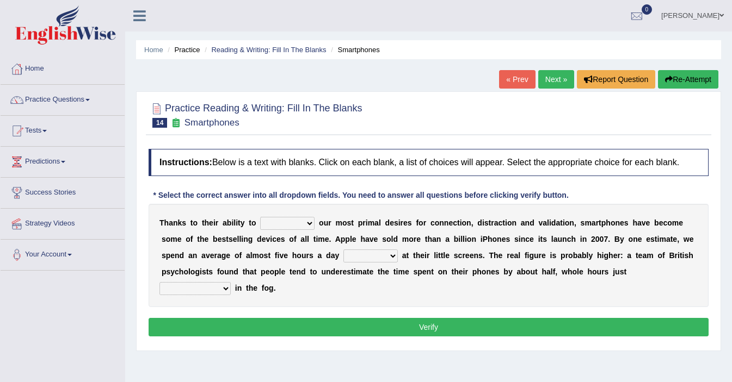
click at [311, 230] on select "hijack describe sharpen conserve" at bounding box center [287, 223] width 54 height 13
click at [299, 230] on select "hijack describe sharpen conserve" at bounding box center [287, 223] width 54 height 13
click at [300, 230] on select "hijack describe sharpen conserve" at bounding box center [287, 223] width 54 height 13
select select "conserve"
click at [375, 263] on select "watching waggling snoring staring" at bounding box center [370, 256] width 54 height 13
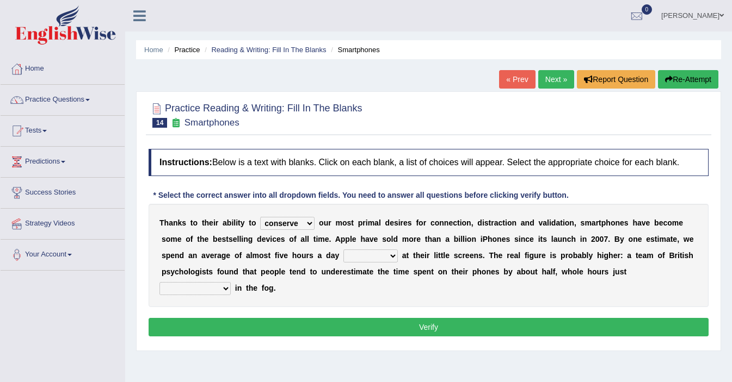
select select "watching"
click at [188, 295] on select "has evaporated evaporating evaporate evaporates" at bounding box center [194, 288] width 71 height 13
select select "has evaporated"
click at [277, 335] on button "Verify" at bounding box center [429, 327] width 560 height 18
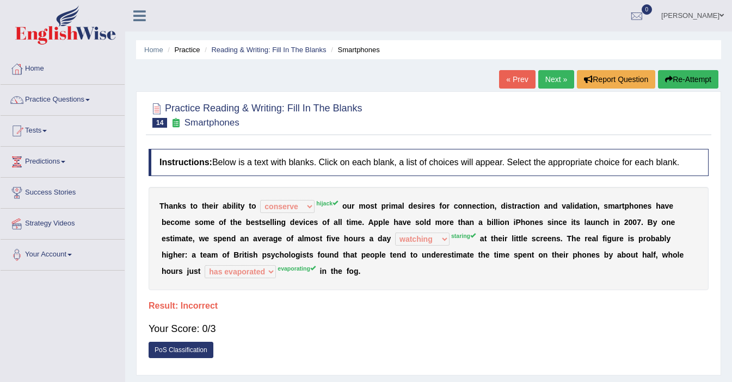
click at [563, 83] on link "Next »" at bounding box center [556, 79] width 36 height 18
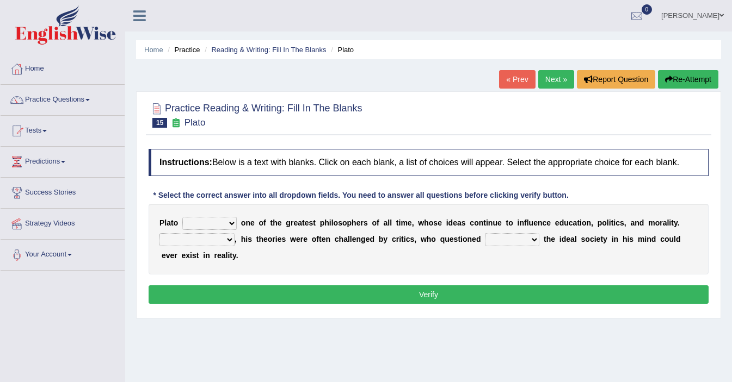
click at [215, 230] on select "keeps comes claims remains" at bounding box center [209, 223] width 54 height 13
select select "remains"
click at [200, 246] on select "Notwithstanding So However Whatever" at bounding box center [196, 239] width 75 height 13
click at [219, 246] on select "Notwithstanding So However Whatever" at bounding box center [196, 239] width 75 height 13
click at [192, 246] on select "Notwithstanding So However Whatever" at bounding box center [196, 239] width 75 height 13
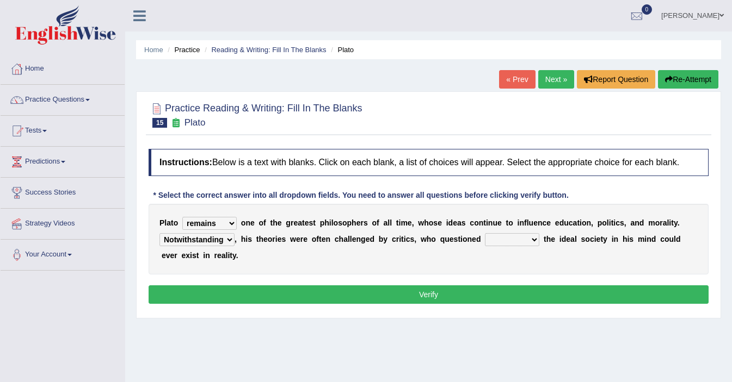
click at [191, 246] on select "Notwithstanding So However Whatever" at bounding box center [196, 239] width 75 height 13
select select "However"
click at [497, 246] on select "which what that whether" at bounding box center [512, 239] width 54 height 13
select select "what"
click at [502, 298] on button "Verify" at bounding box center [429, 295] width 560 height 18
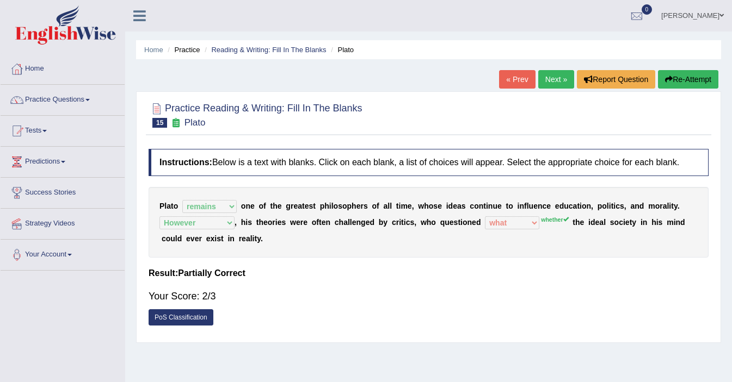
click at [538, 83] on link "Next »" at bounding box center [556, 79] width 36 height 18
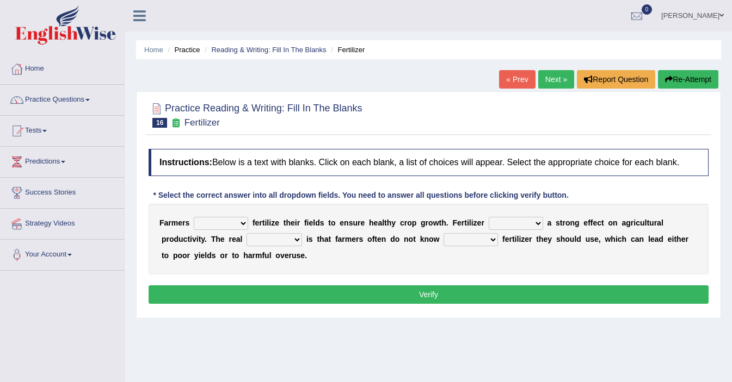
click at [225, 230] on select "must should need can" at bounding box center [221, 223] width 54 height 13
click at [214, 230] on select "must should need can" at bounding box center [221, 223] width 54 height 13
select select "must"
click at [509, 230] on select "has had have having" at bounding box center [516, 223] width 54 height 13
click at [507, 229] on select "has had have having" at bounding box center [516, 223] width 54 height 13
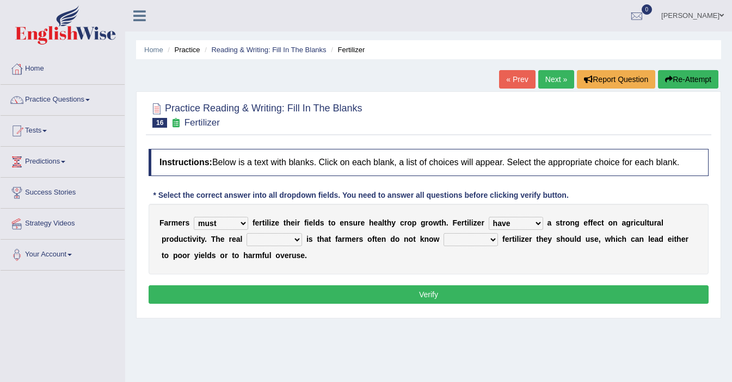
select select "had"
click at [273, 246] on select "problem question conclusion answer" at bounding box center [273, 239] width 55 height 13
select select "problem"
click at [482, 245] on select "how much how many however so much" at bounding box center [470, 239] width 54 height 13
select select "how much"
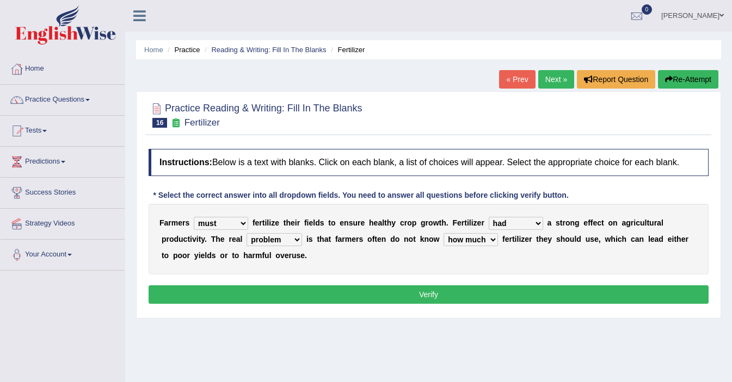
click at [455, 304] on button "Verify" at bounding box center [429, 295] width 560 height 18
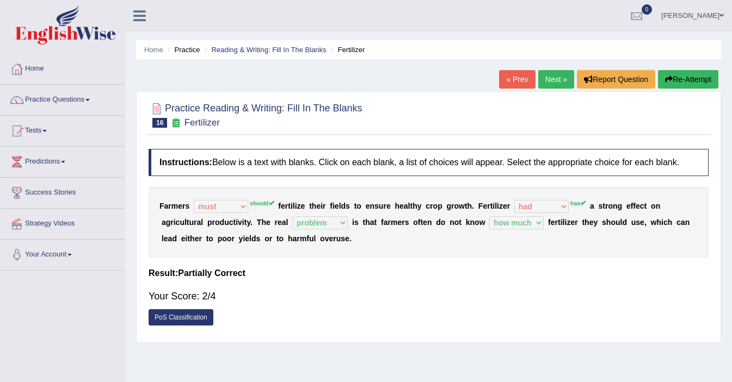
click at [541, 82] on link "Next »" at bounding box center [556, 79] width 36 height 18
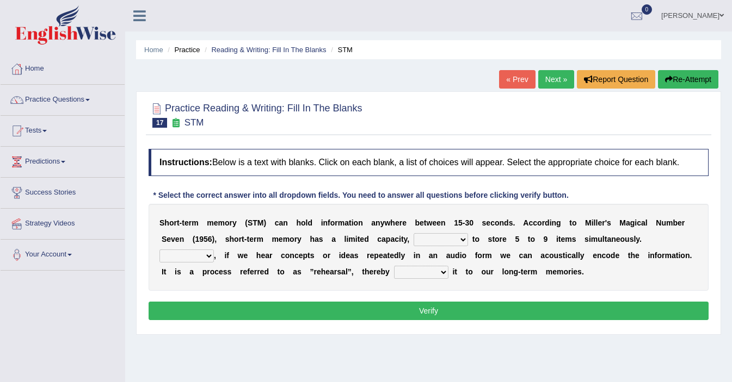
click at [435, 246] on select "being able is able be able unable" at bounding box center [440, 239] width 54 height 13
click at [461, 246] on select "being able is able be able unable" at bounding box center [440, 239] width 54 height 13
click at [435, 246] on select "being able is able be able unable" at bounding box center [440, 239] width 54 height 13
click at [441, 246] on select "being able is able be able unable" at bounding box center [440, 239] width 54 height 13
click at [444, 244] on select "being able is able be able unable" at bounding box center [440, 239] width 54 height 13
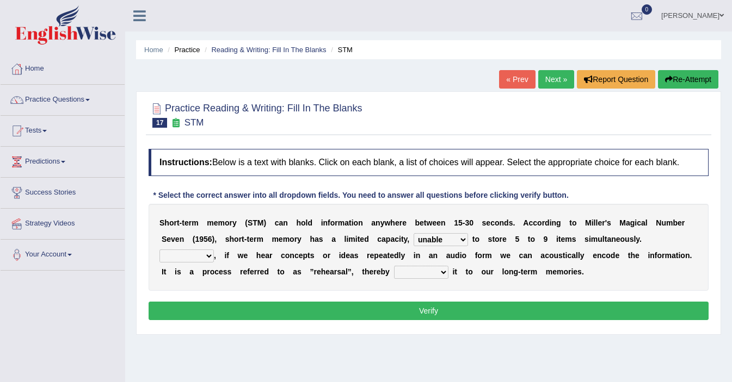
click at [440, 245] on select "being able is able be able unable" at bounding box center [440, 239] width 54 height 13
select select "being able"
click at [168, 263] on select "However So Moreover Therefore" at bounding box center [186, 256] width 54 height 13
select select "However"
click at [189, 263] on select "However So Moreover Therefore" at bounding box center [186, 256] width 54 height 13
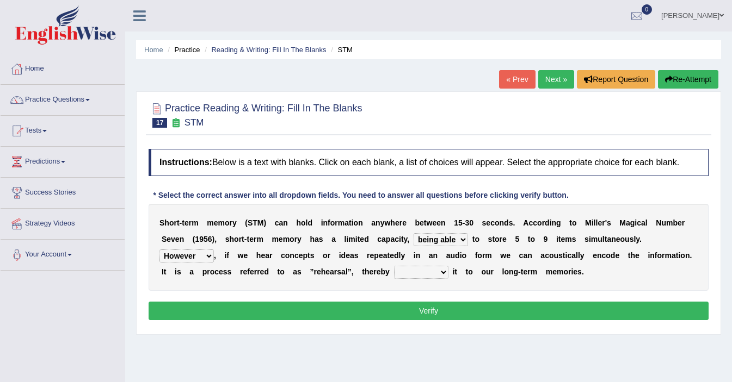
click at [428, 277] on select "commit commits commiting commited" at bounding box center [421, 272] width 54 height 13
click at [416, 279] on select "commit commits commiting commited" at bounding box center [421, 272] width 54 height 13
select select "commiting"
click at [409, 320] on button "Verify" at bounding box center [429, 311] width 560 height 18
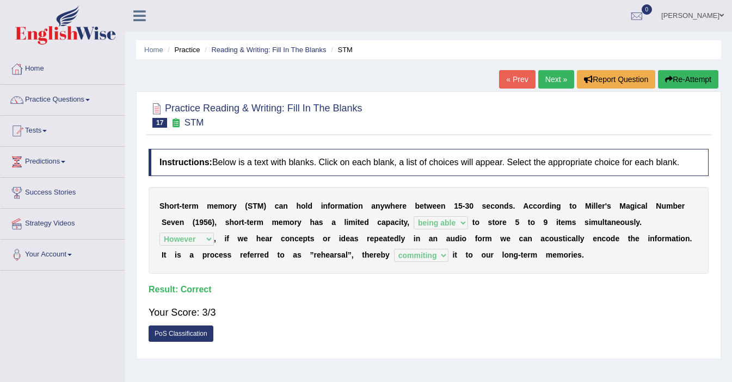
click at [552, 84] on link "Next »" at bounding box center [556, 79] width 36 height 18
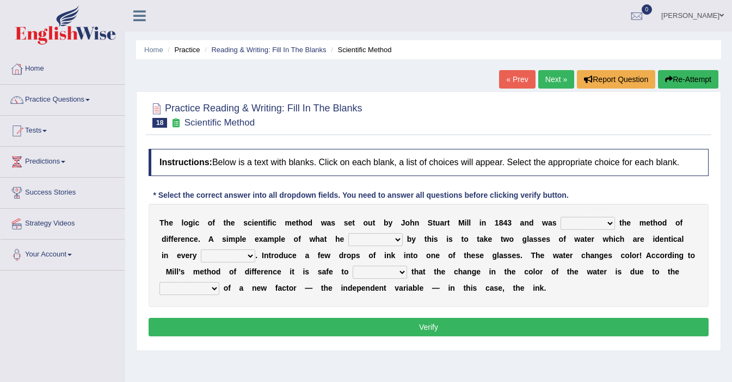
click at [598, 230] on select "pointed claimed demanded named" at bounding box center [587, 223] width 54 height 13
click at [577, 230] on select "pointed claimed demanded named" at bounding box center [587, 223] width 54 height 13
click at [581, 230] on select "pointed claimed demanded named" at bounding box center [587, 223] width 54 height 13
select select "pointed"
click at [377, 246] on select "capped charged found meant" at bounding box center [375, 239] width 54 height 13
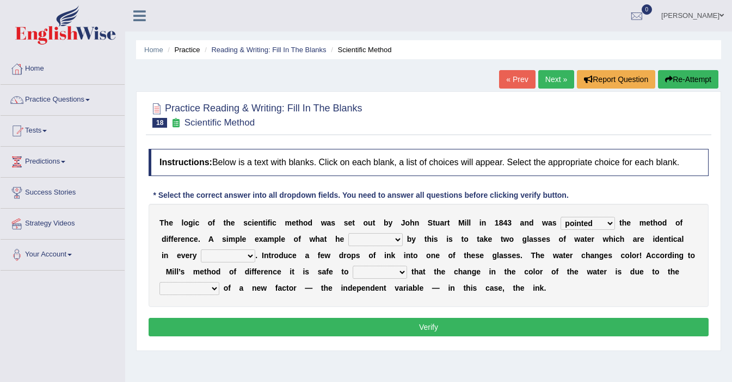
click at [378, 244] on select "capped charged found meant" at bounding box center [375, 239] width 54 height 13
click at [379, 246] on select "capped charged found meant" at bounding box center [375, 239] width 54 height 13
click at [373, 246] on select "capped charged found meant" at bounding box center [375, 239] width 54 height 13
click at [360, 246] on select "capped charged found meant" at bounding box center [375, 239] width 54 height 13
click at [387, 246] on select "capped charged found meant" at bounding box center [375, 239] width 54 height 13
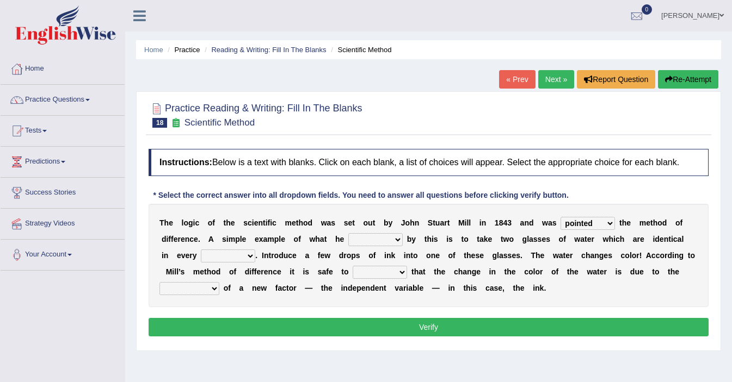
select select "found"
click at [236, 263] on select "thought identity measure respect" at bounding box center [228, 256] width 54 height 13
select select "measure"
click at [218, 263] on select "thought identity measure respect" at bounding box center [228, 256] width 54 height 13
click at [245, 263] on select "thought identity measure respect" at bounding box center [228, 256] width 54 height 13
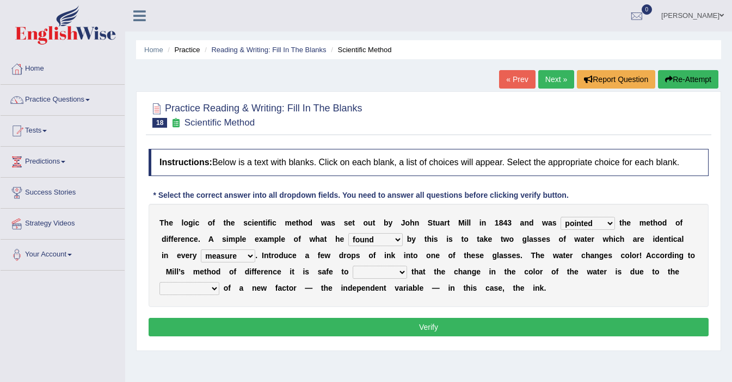
click at [373, 279] on select "assume discuss prefer acclaim" at bounding box center [380, 272] width 54 height 13
select select "assume"
click at [207, 295] on select "introduction magnitude preparation purification" at bounding box center [189, 288] width 60 height 13
click at [213, 295] on select "introduction magnitude preparation purification" at bounding box center [189, 288] width 60 height 13
click at [193, 295] on select "introduction magnitude preparation purification" at bounding box center [189, 288] width 60 height 13
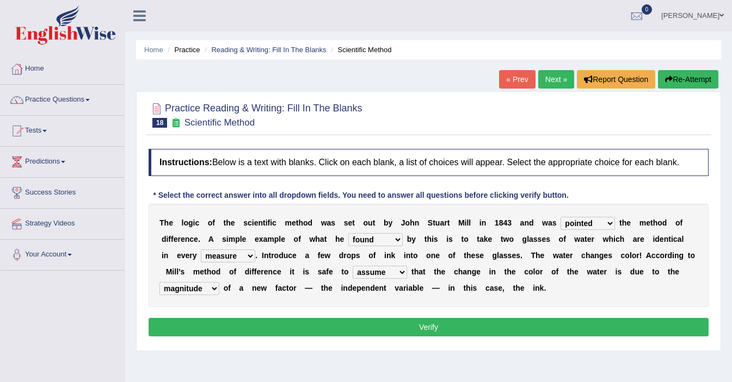
select select "preparation"
click at [249, 334] on button "Verify" at bounding box center [429, 327] width 560 height 18
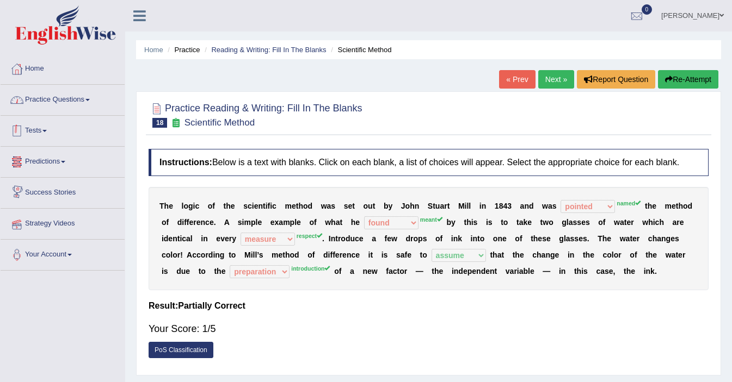
click at [45, 102] on link "Practice Questions" at bounding box center [63, 98] width 124 height 27
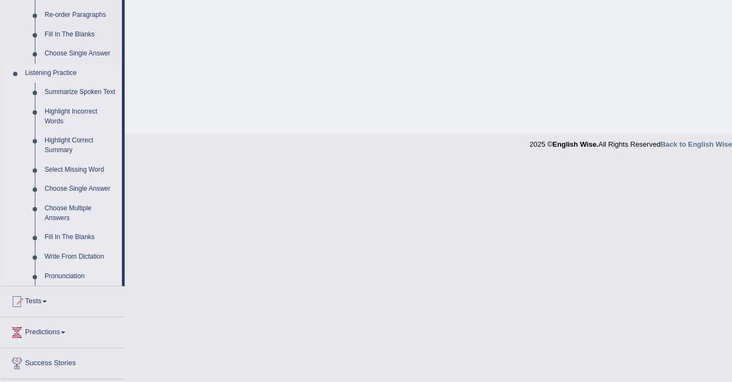
scroll to position [409, 0]
click at [60, 249] on link "Fill In The Blanks" at bounding box center [81, 240] width 82 height 20
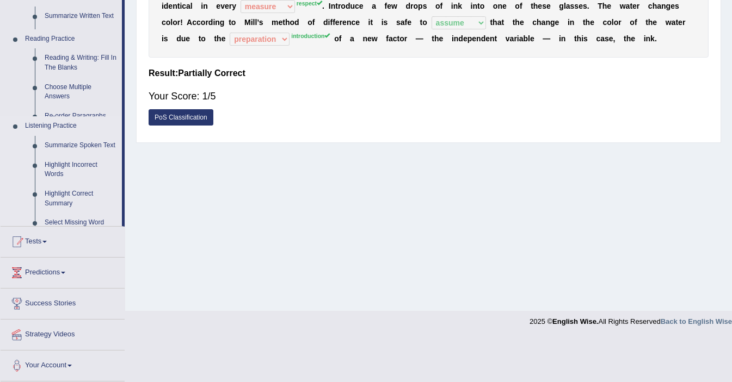
scroll to position [189, 0]
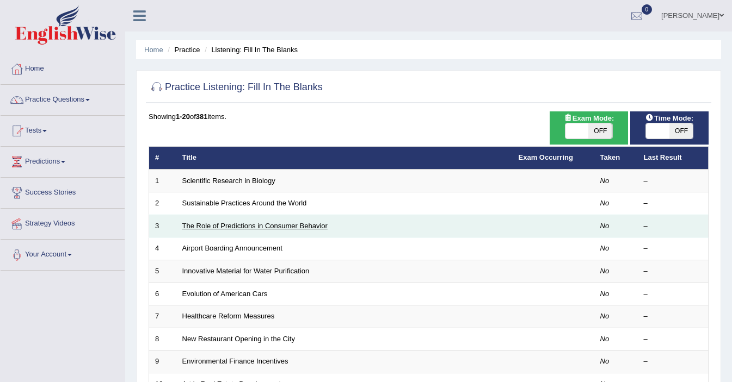
click at [208, 222] on link "The Role of Predictions in Consumer Behavior" at bounding box center [254, 226] width 145 height 8
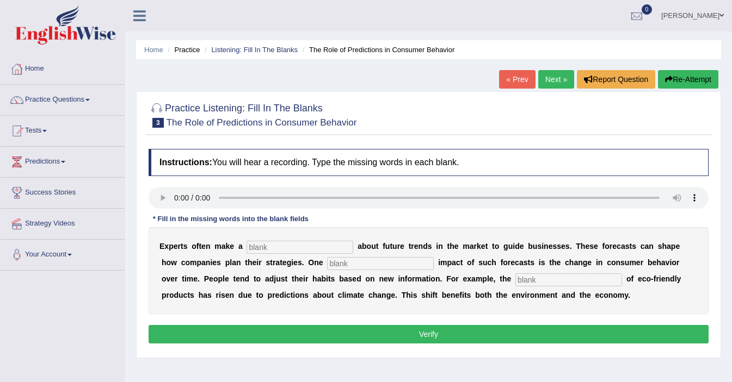
click at [272, 248] on input "text" at bounding box center [299, 247] width 107 height 13
click at [283, 249] on input "text" at bounding box center [299, 247] width 107 height 13
type input "predication"
click at [338, 266] on input "text" at bounding box center [380, 263] width 107 height 13
type input "profi"
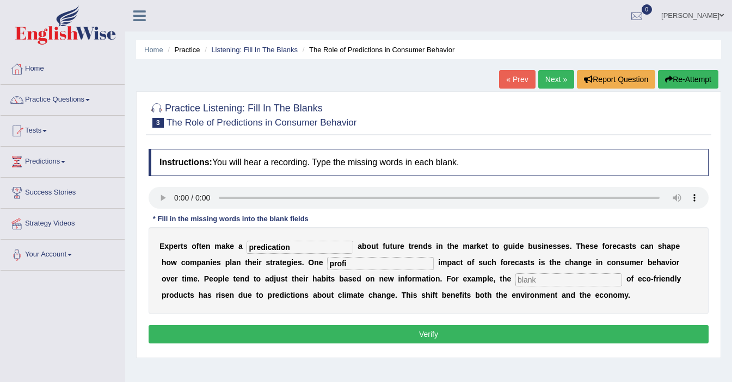
click at [515, 283] on input "text" at bounding box center [568, 280] width 107 height 13
type input "concemption"
click at [521, 330] on button "Verify" at bounding box center [429, 334] width 560 height 18
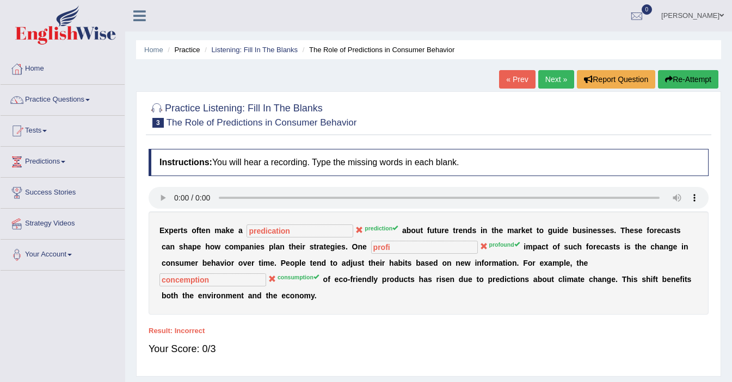
click at [553, 81] on link "Next »" at bounding box center [556, 79] width 36 height 18
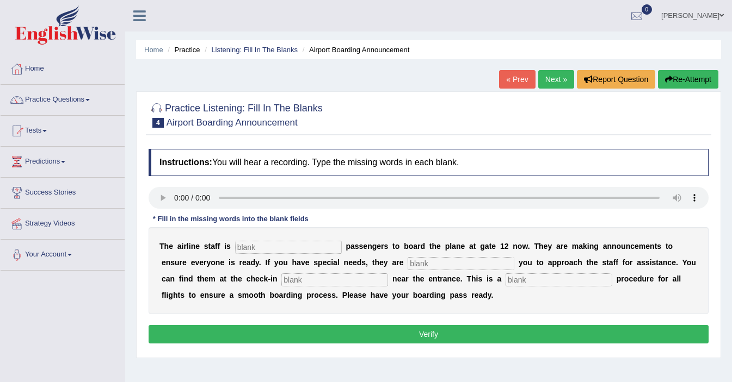
click at [251, 246] on input "text" at bounding box center [288, 247] width 107 height 13
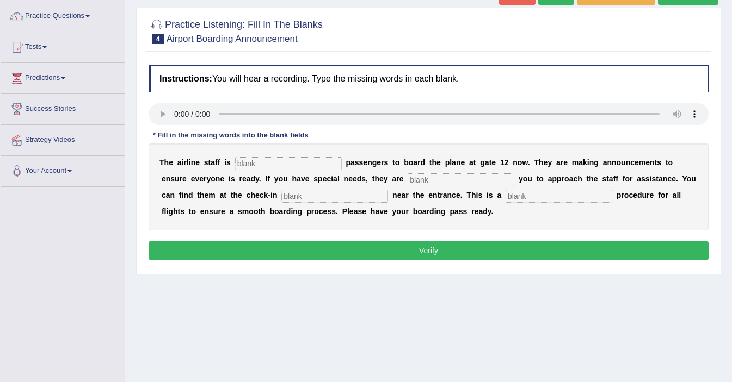
click at [251, 164] on input "text" at bounding box center [288, 163] width 107 height 13
type input "d"
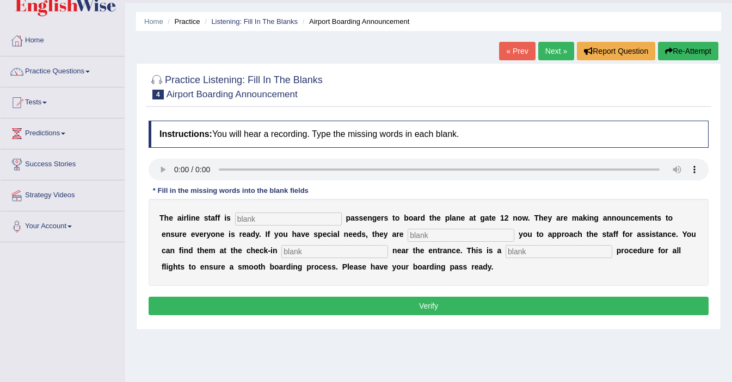
scroll to position [30, 0]
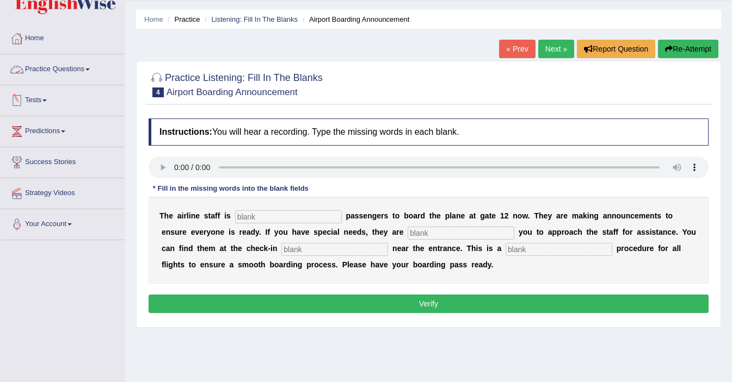
click at [79, 66] on link "Practice Questions" at bounding box center [63, 67] width 124 height 27
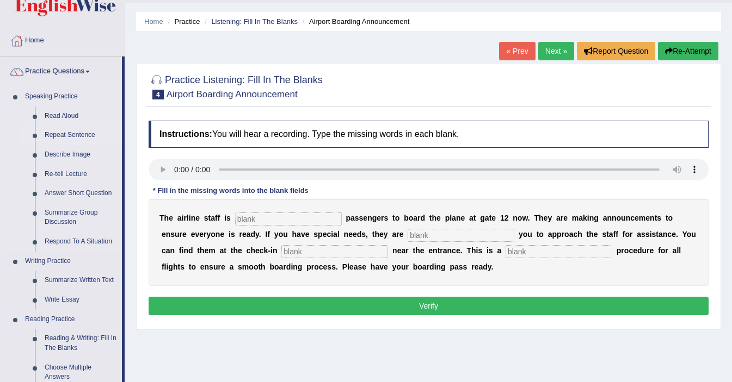
scroll to position [32, 0]
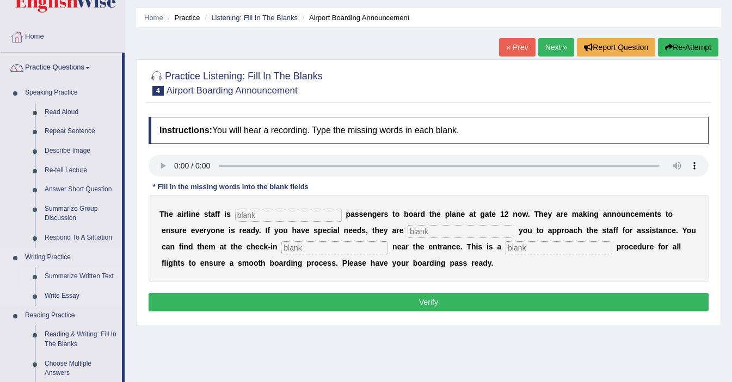
click at [70, 274] on link "Summarize Written Text" at bounding box center [81, 277] width 82 height 20
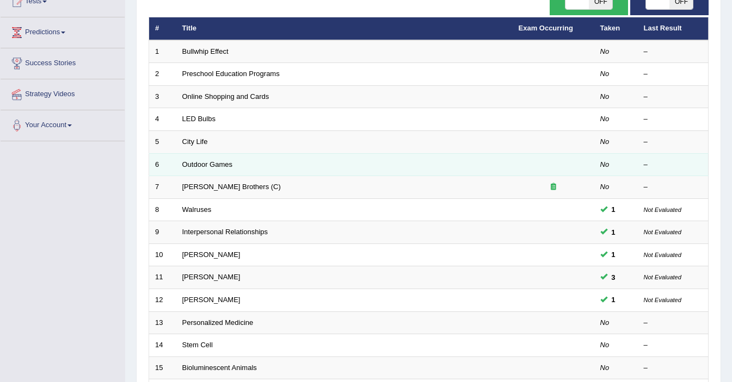
scroll to position [338, 0]
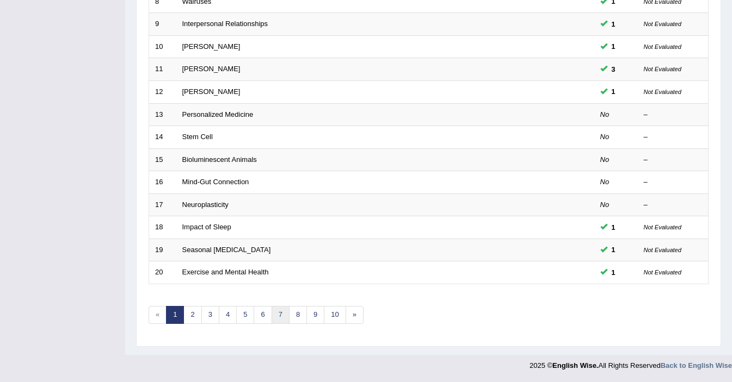
click at [281, 321] on link "7" at bounding box center [280, 315] width 18 height 18
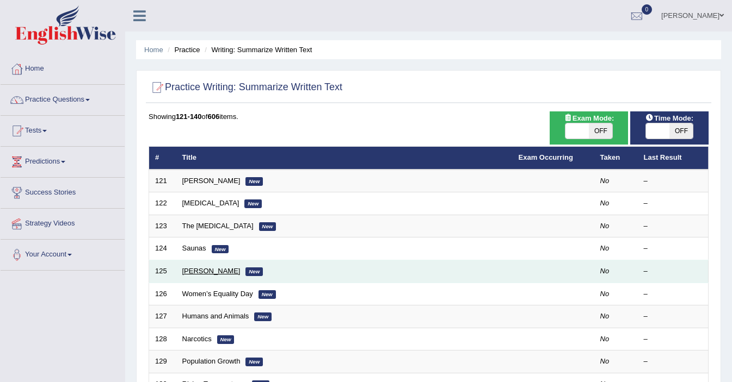
click at [192, 273] on link "[PERSON_NAME]" at bounding box center [211, 271] width 58 height 8
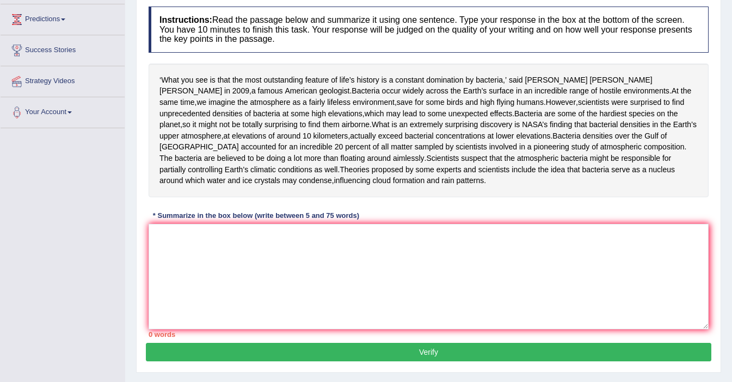
scroll to position [144, 0]
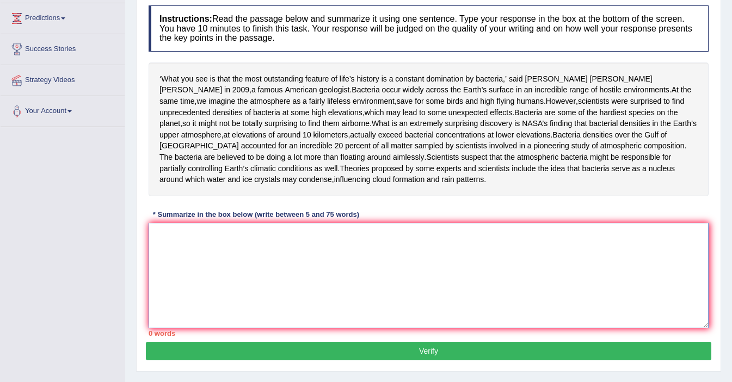
click at [200, 309] on textarea at bounding box center [429, 276] width 560 height 106
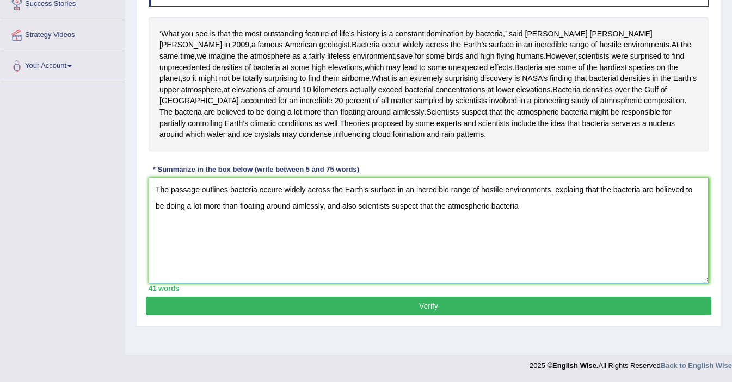
scroll to position [190, 0]
click at [546, 263] on textarea "The passage outlines bacteria occure widely across the Earth's surface in an in…" at bounding box center [429, 231] width 560 height 106
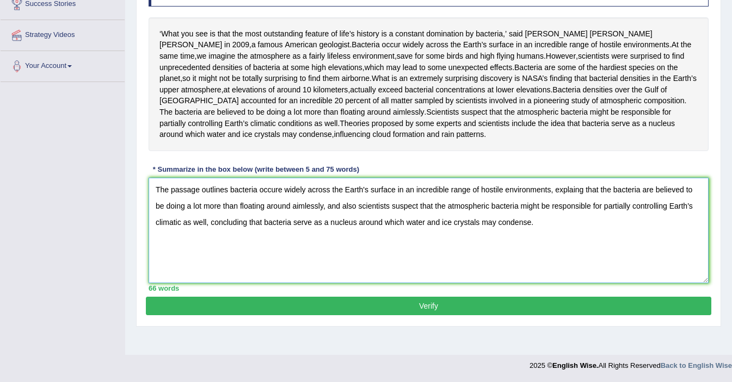
type textarea "The passage outlines bacteria occure widely across the Earth's surface in an in…"
click at [514, 316] on button "Verify" at bounding box center [428, 306] width 565 height 18
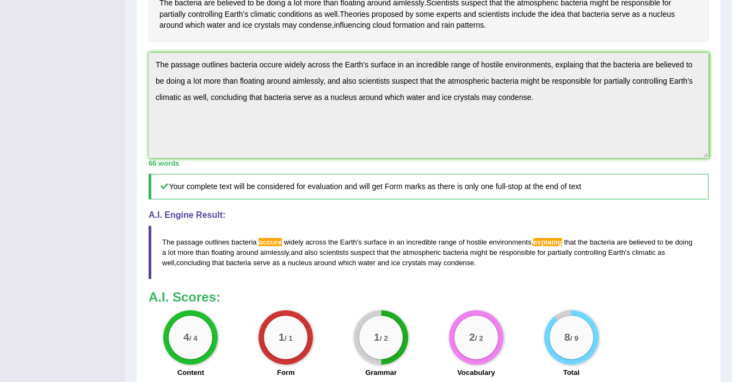
scroll to position [294, 0]
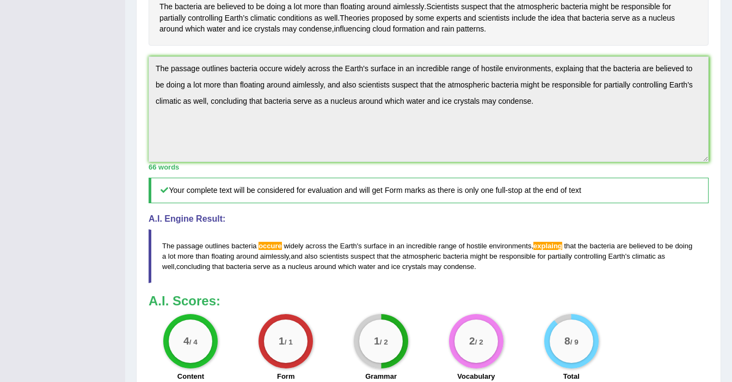
click at [271, 250] on span "occure" at bounding box center [269, 246] width 23 height 8
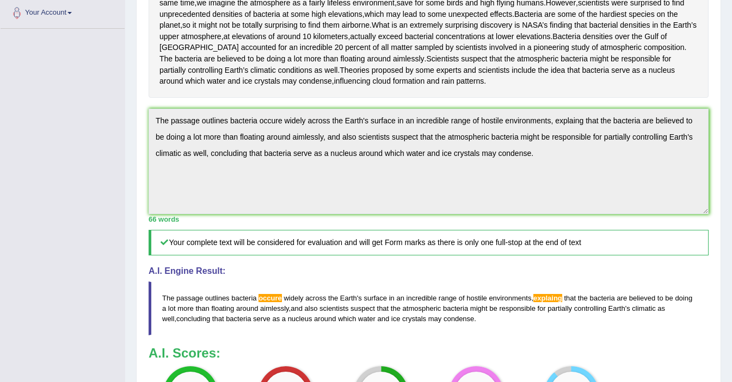
scroll to position [0, 0]
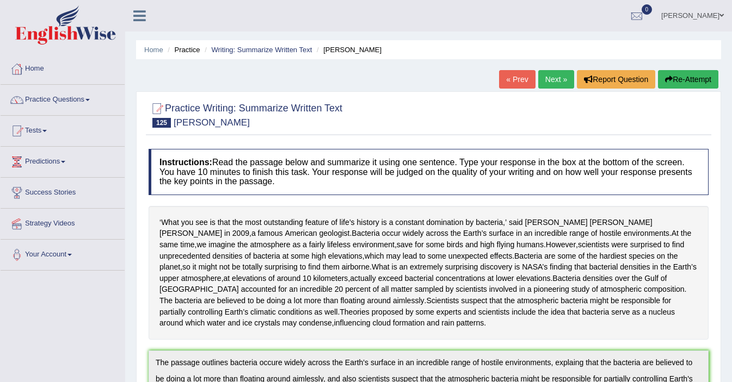
click at [545, 78] on link "Next »" at bounding box center [556, 79] width 36 height 18
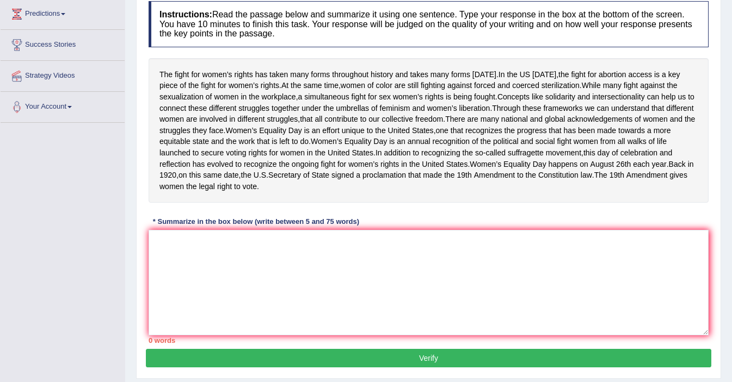
scroll to position [151, 0]
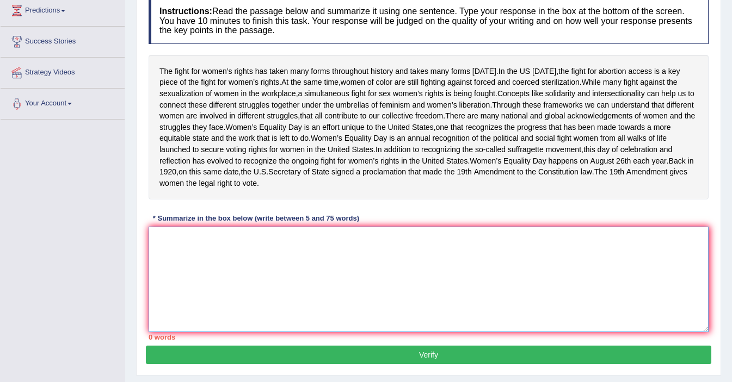
click at [252, 320] on textarea at bounding box center [429, 280] width 560 height 106
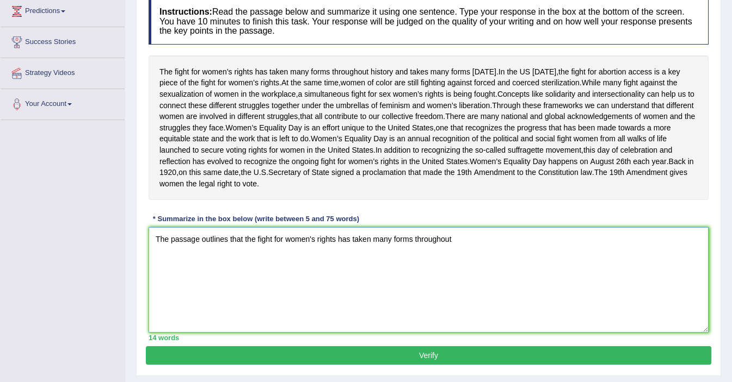
scroll to position [150, 0]
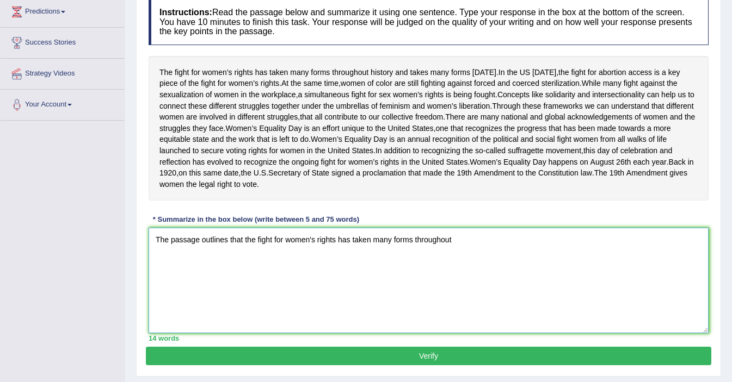
click at [465, 295] on textarea "The passage outlines that the fight for women's rights has taken many forms thr…" at bounding box center [429, 281] width 560 height 106
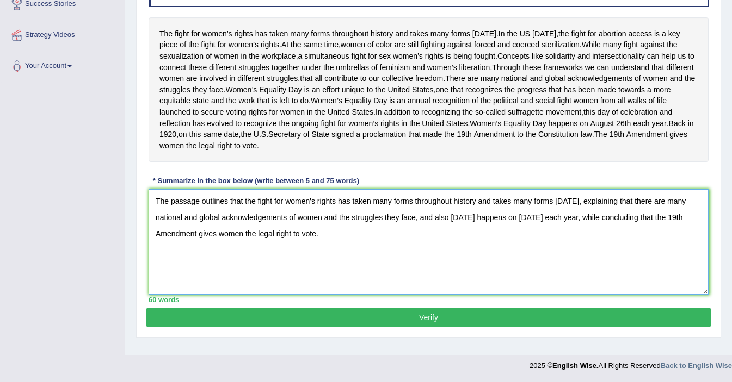
scroll to position [225, 0]
type textarea "The passage outlines that the fight for women's rights has taken many forms thr…"
click at [415, 322] on button "Verify" at bounding box center [428, 317] width 565 height 18
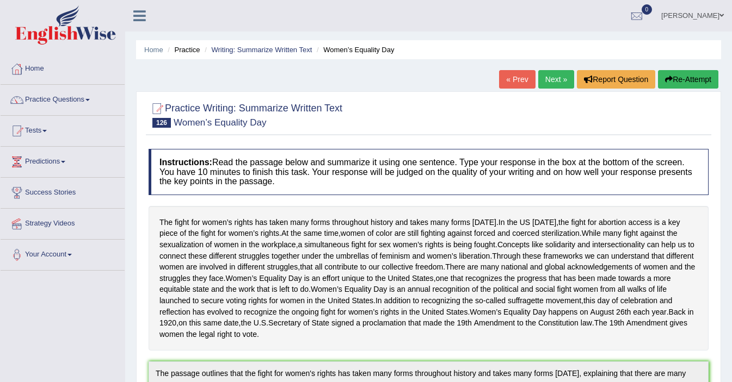
scroll to position [458, 0]
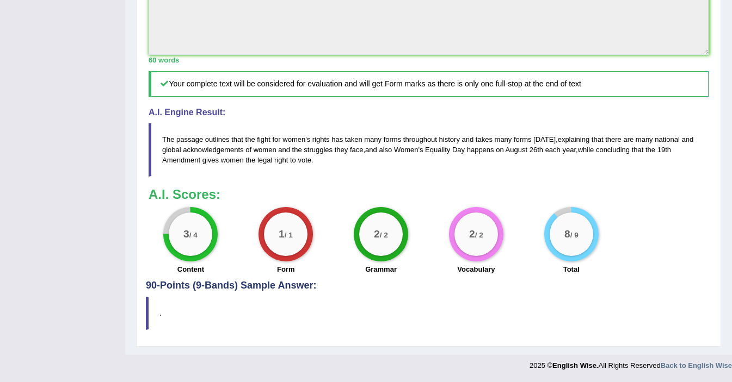
click at [197, 113] on h4 "A.I. Engine Result:" at bounding box center [429, 113] width 560 height 10
click at [218, 286] on h4 "90-Points (9-Bands) Sample Answer:" at bounding box center [428, 10] width 565 height 563
click at [245, 311] on blockquote "." at bounding box center [428, 313] width 565 height 33
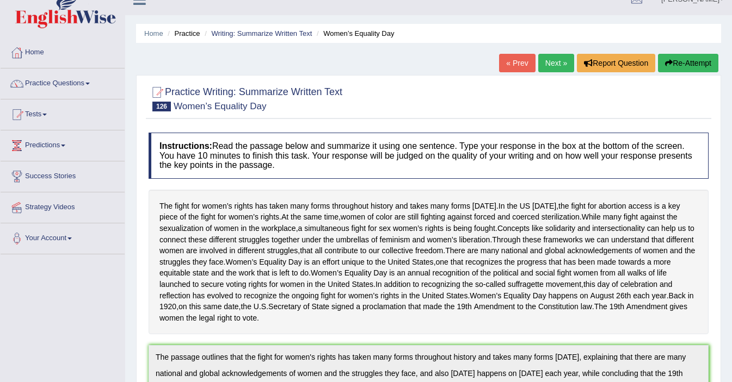
scroll to position [0, 0]
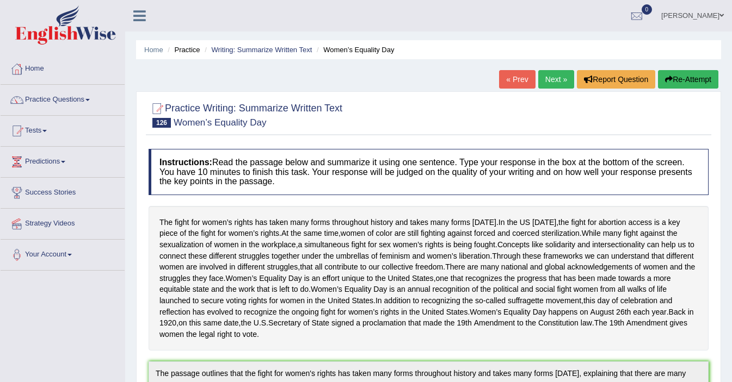
click at [541, 72] on link "Next »" at bounding box center [556, 79] width 36 height 18
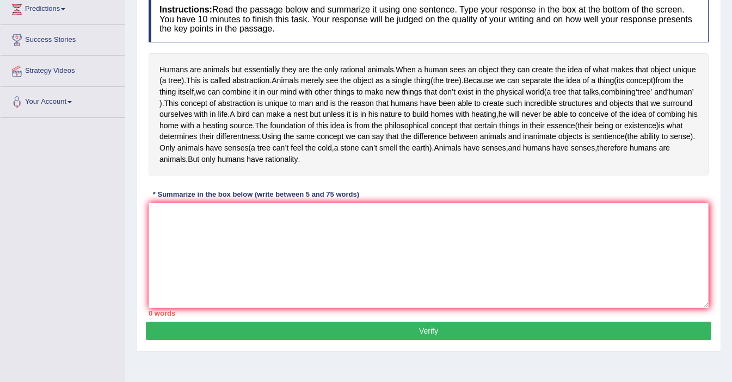
scroll to position [149, 0]
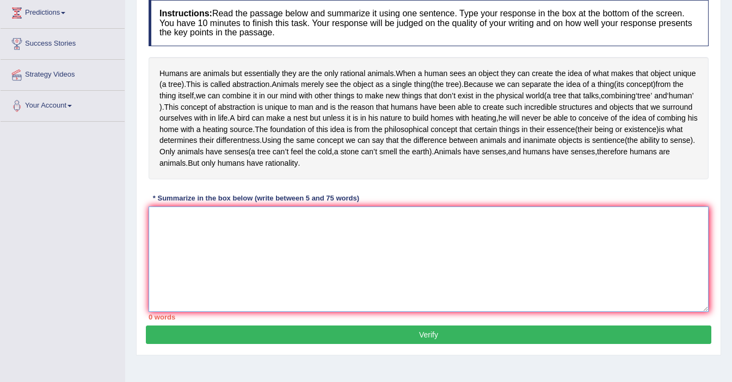
click at [209, 220] on textarea at bounding box center [429, 260] width 560 height 106
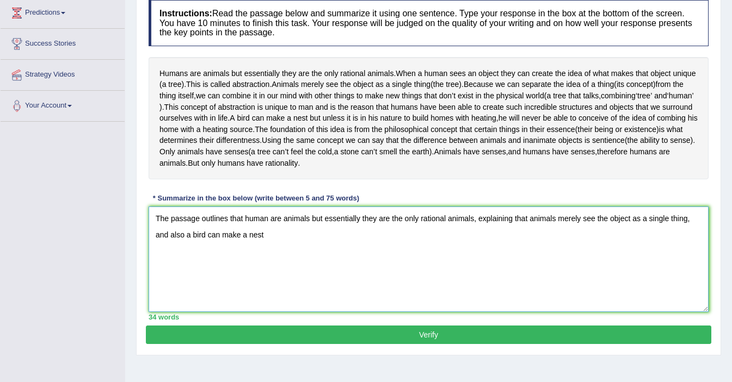
click at [189, 235] on textarea "The passage outlines that human are animals but essentially they are the only r…" at bounding box center [429, 260] width 560 height 106
click at [186, 235] on textarea "The passage outlines that human are animals but essentially they are the only r…" at bounding box center [429, 260] width 560 height 106
click at [275, 234] on textarea "The passage outlines that human are animals but essentially they are the only r…" at bounding box center [429, 260] width 560 height 106
click at [282, 234] on textarea "The passage outlines that human are animals but essentially they are the only r…" at bounding box center [429, 260] width 560 height 106
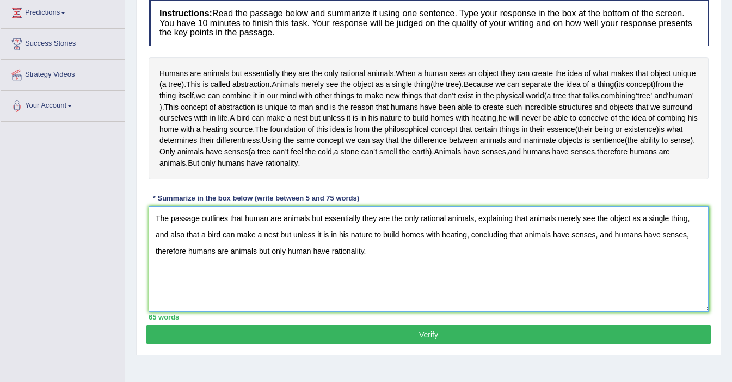
type textarea "The passage outlines that human are animals but essentially they are the only r…"
click at [419, 334] on button "Verify" at bounding box center [428, 335] width 565 height 18
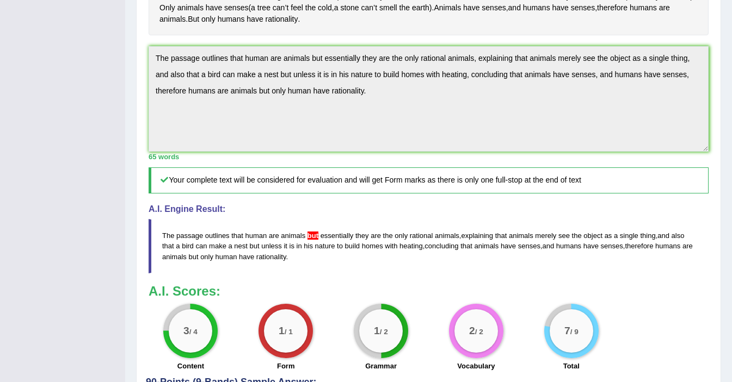
scroll to position [0, 0]
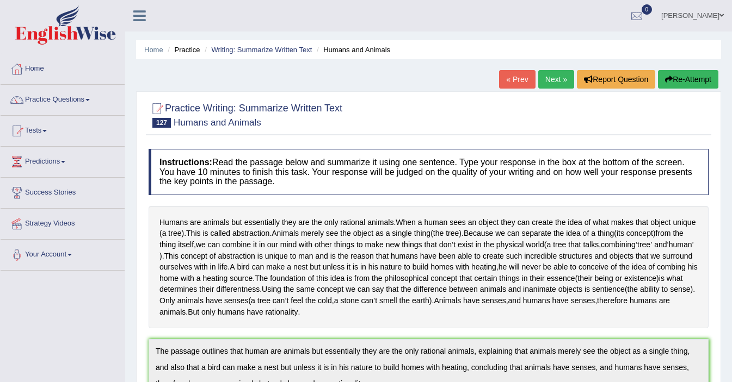
click at [548, 82] on link "Next »" at bounding box center [556, 79] width 36 height 18
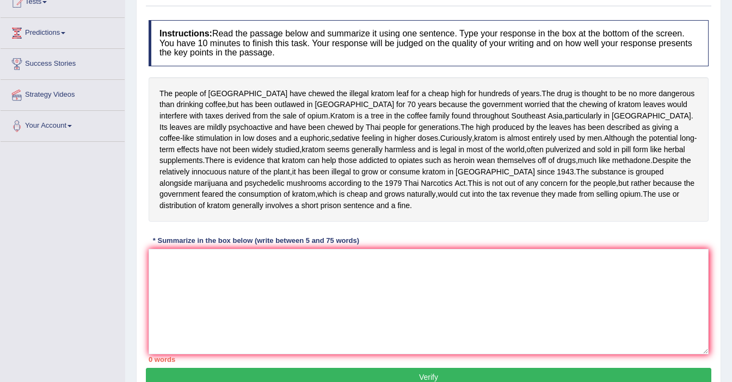
scroll to position [129, 0]
click at [202, 323] on textarea at bounding box center [429, 302] width 560 height 106
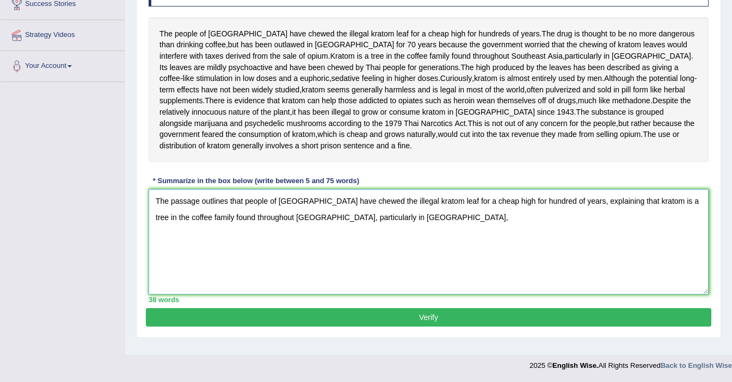
scroll to position [201, 0]
click at [396, 262] on textarea "The passage outlines that people of Thailand have chewed the illegal kratom lea…" at bounding box center [429, 242] width 560 height 106
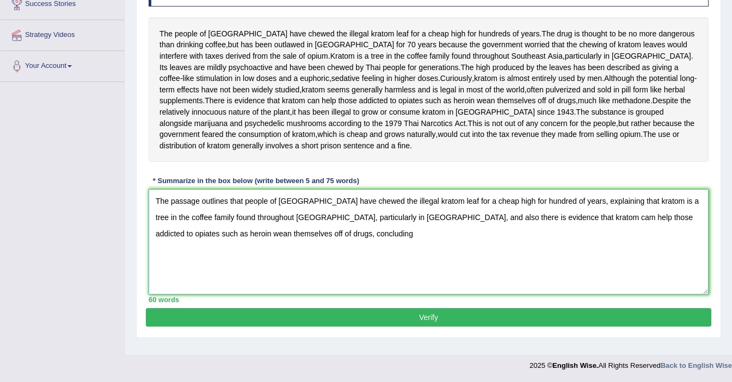
click at [279, 280] on textarea "The passage outlines that people of Thailand have chewed the illegal kratom lea…" at bounding box center [429, 242] width 560 height 106
click at [283, 280] on textarea "The passage outlines that people of Thailand have chewed the illegal kratom lea…" at bounding box center [429, 242] width 560 height 106
click at [350, 277] on textarea "The passage outlines that people of Thailand have chewed the illegal kratom lea…" at bounding box center [429, 242] width 560 height 106
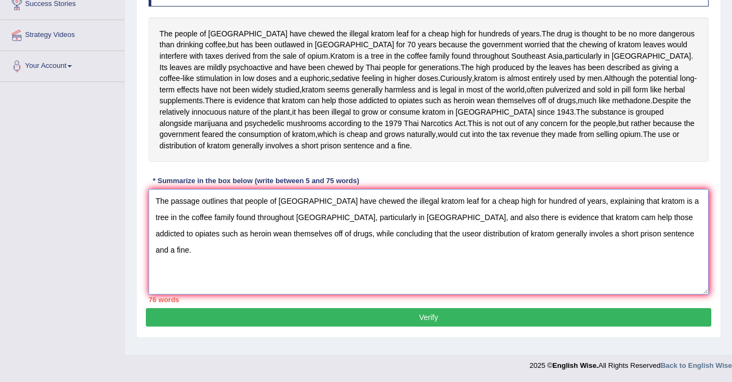
type textarea "The passage outlines that people of Thailand have chewed the illegal kratom lea…"
click at [407, 327] on button "Verify" at bounding box center [428, 317] width 565 height 18
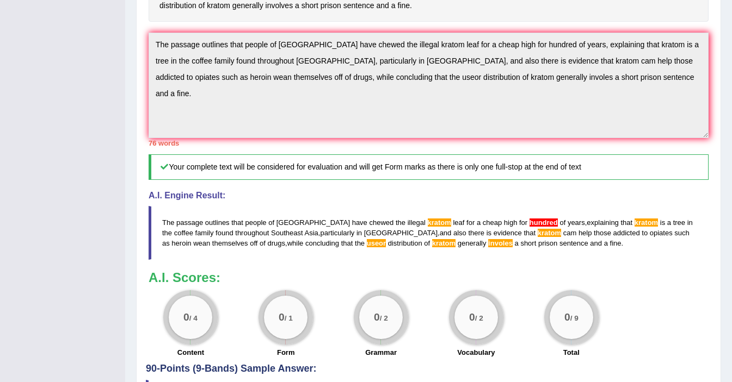
scroll to position [0, 0]
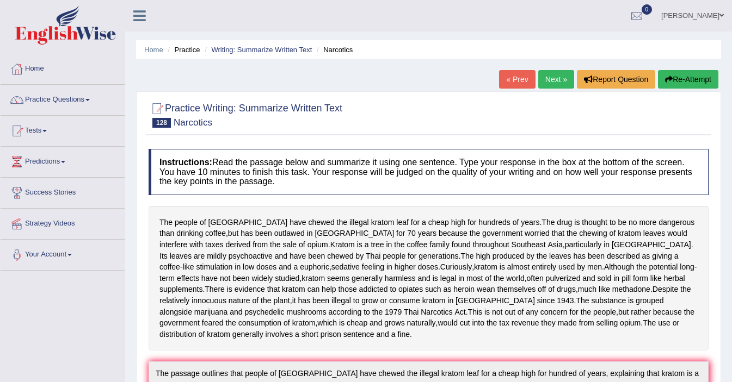
click at [688, 78] on button "Re-Attempt" at bounding box center [688, 79] width 60 height 18
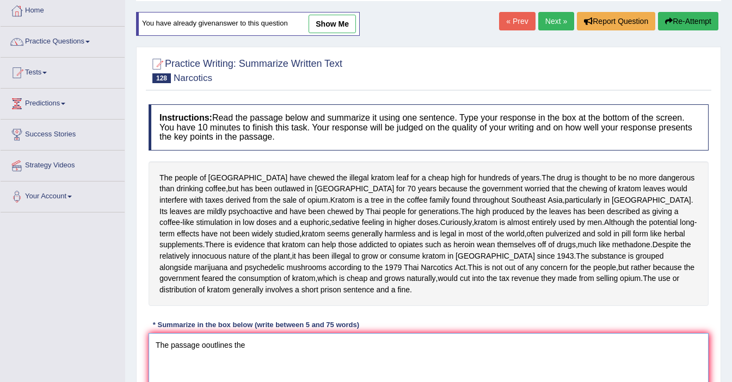
scroll to position [33, 0]
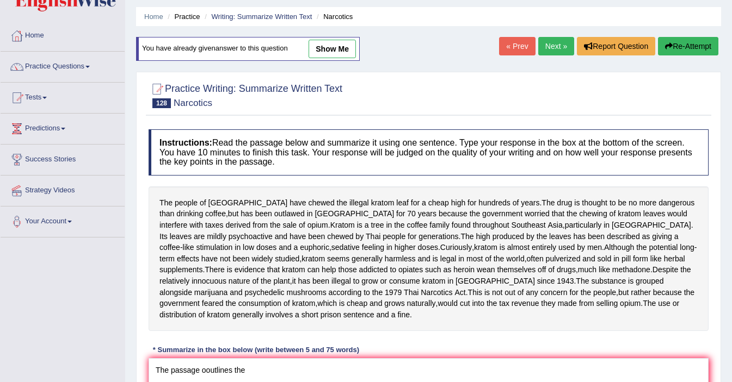
click at [315, 46] on link "show me" at bounding box center [331, 49] width 47 height 18
type textarea "The passage outlines that people of Thailand have chewed the illegal kratom lea…"
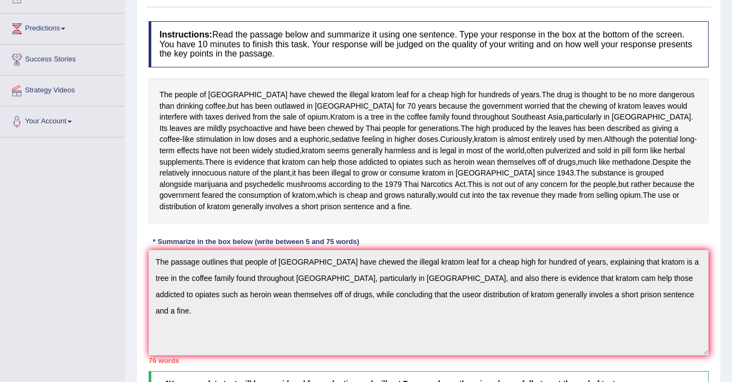
scroll to position [0, 0]
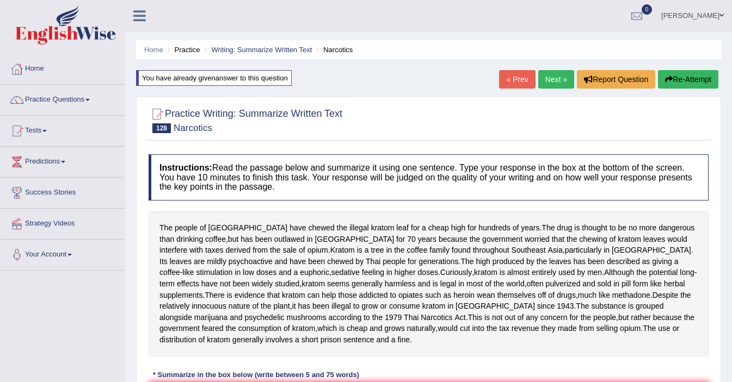
click at [559, 83] on link "Next »" at bounding box center [556, 79] width 36 height 18
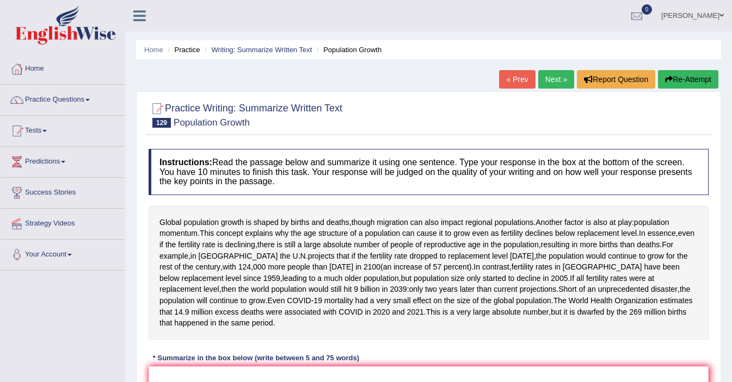
click at [559, 83] on link "Next »" at bounding box center [556, 79] width 36 height 18
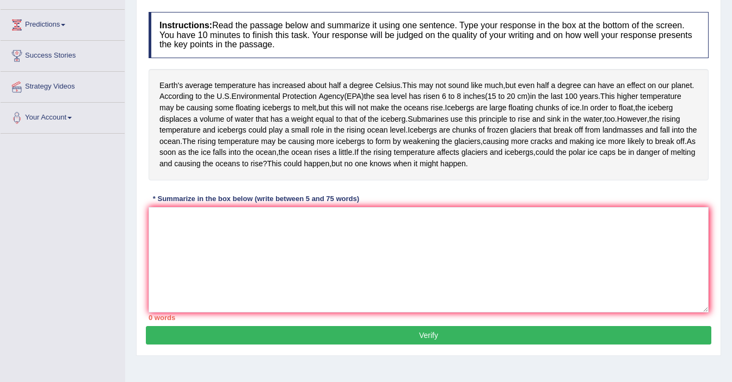
scroll to position [141, 0]
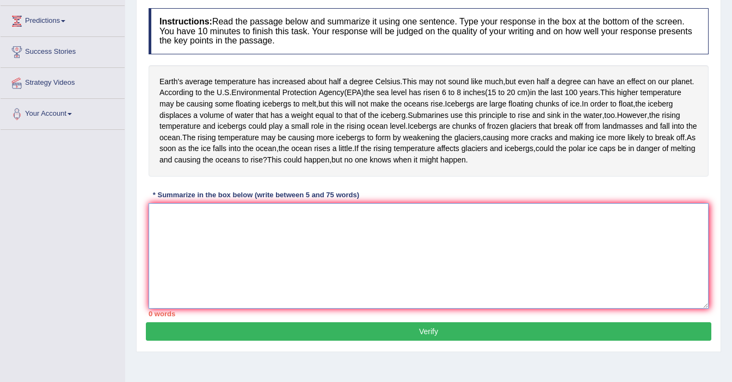
click at [304, 271] on textarea at bounding box center [429, 256] width 560 height 106
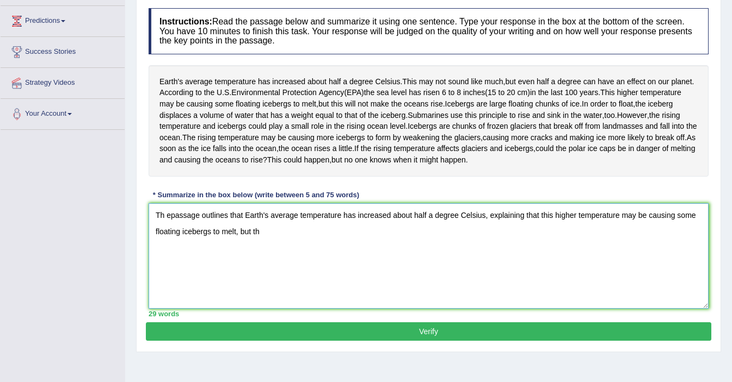
click at [261, 287] on textarea "Th epassage outlines that Earth's average temperature has increased about half …" at bounding box center [429, 256] width 560 height 106
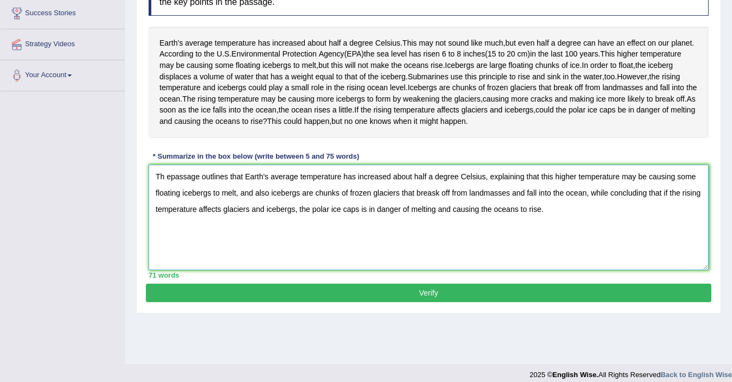
scroll to position [203, 0]
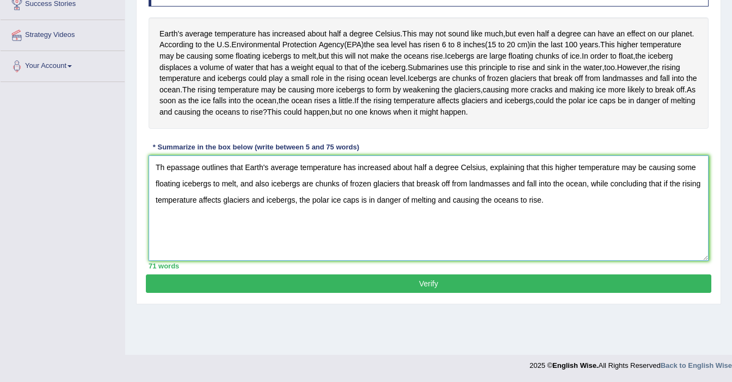
type textarea "Th epassage outlines that Earth's average temperature has increased about half …"
click at [344, 293] on button "Verify" at bounding box center [428, 284] width 565 height 18
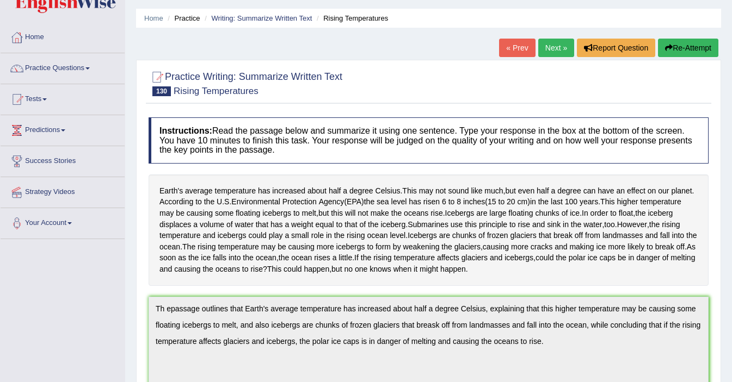
scroll to position [0, 0]
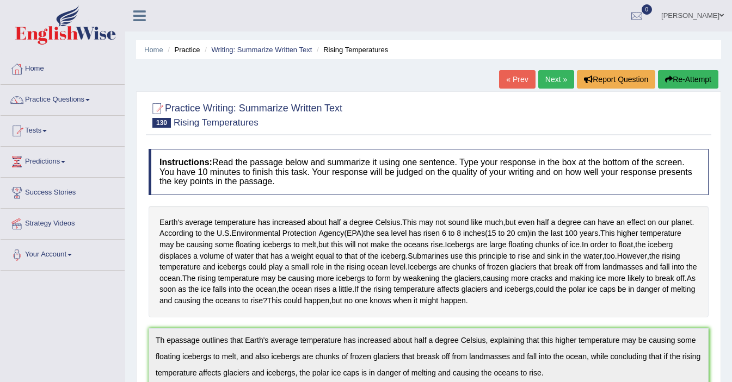
click at [58, 101] on link "Practice Questions" at bounding box center [63, 98] width 124 height 27
